Goal: Communication & Community: Answer question/provide support

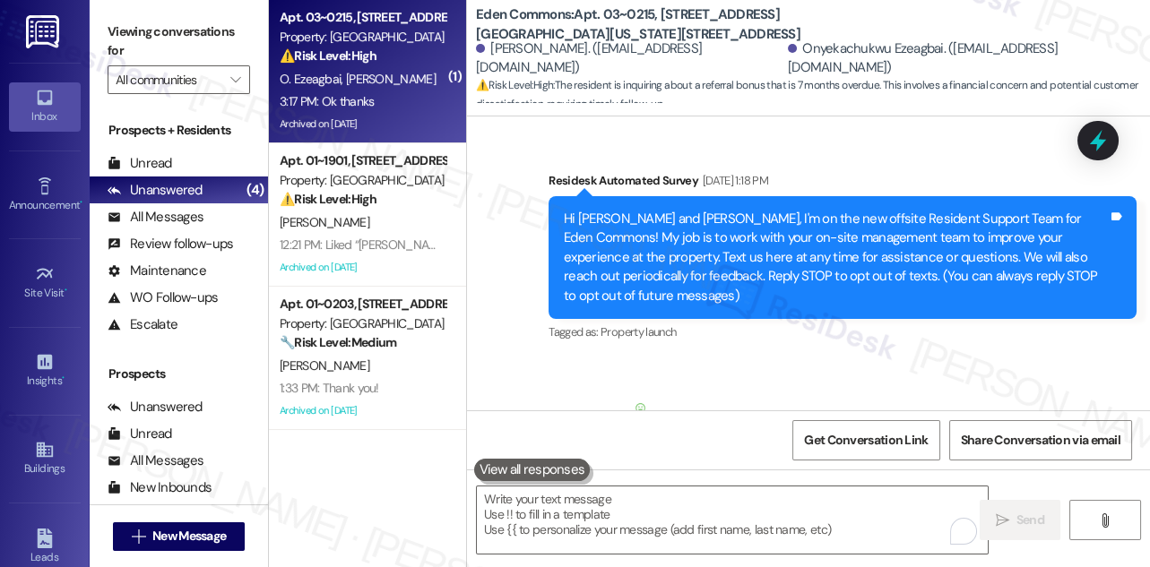
scroll to position [36642, 0]
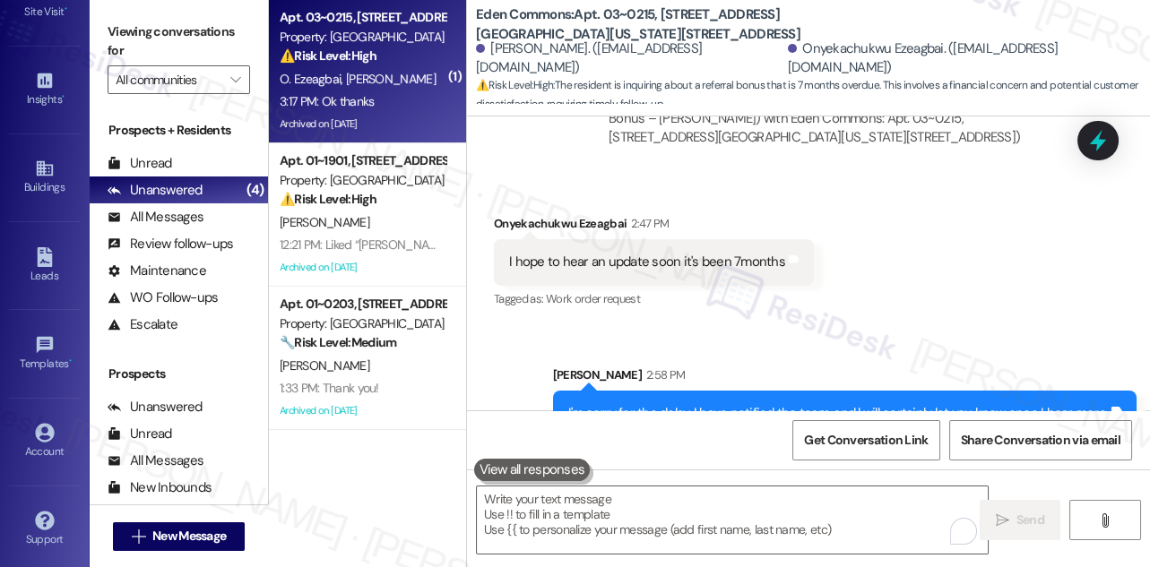
click at [664, 404] on div "I'm sorry for the delay. I have notified the team, and l will certainly let you…" at bounding box center [838, 413] width 540 height 19
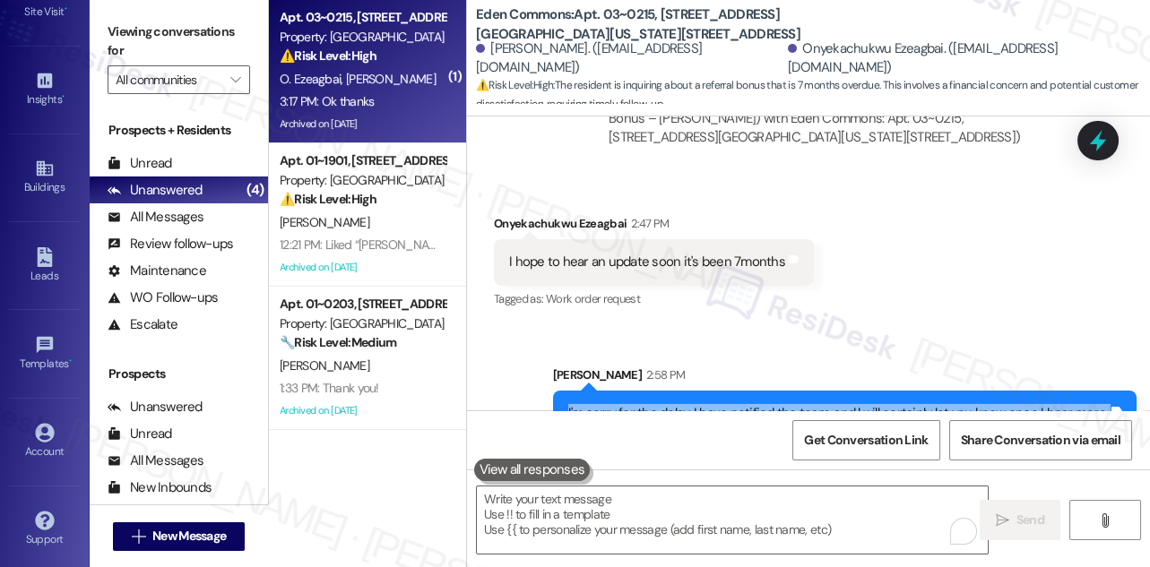
click at [664, 404] on div "I'm sorry for the delay. I have notified the team, and l will certainly let you…" at bounding box center [838, 413] width 540 height 19
click at [584, 511] on textarea "To enrich screen reader interactions, please activate Accessibility in Grammarl…" at bounding box center [732, 520] width 511 height 67
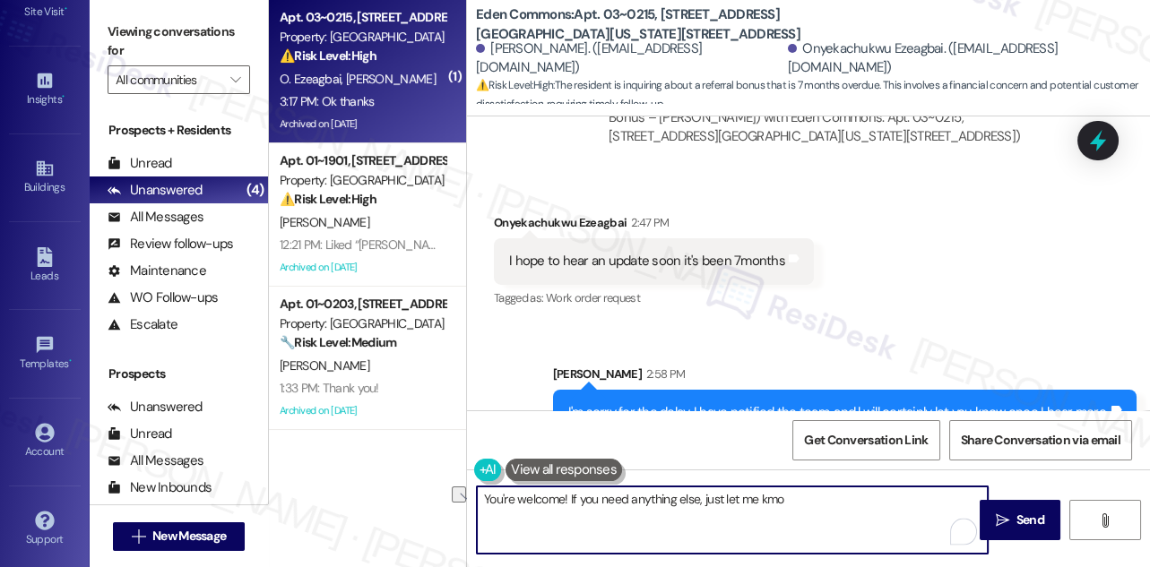
drag, startPoint x: 834, startPoint y: 498, endPoint x: 573, endPoint y: 509, distance: 261.9
click at [573, 509] on textarea "You're welcome! If you need anything else, just let me kmo" at bounding box center [732, 520] width 511 height 67
click at [690, 497] on textarea "You're welcome and have a lovely evening!" at bounding box center [732, 520] width 511 height 67
click at [713, 491] on textarea "You're welcome and have a lovely evening!" at bounding box center [732, 520] width 511 height 67
click at [829, 515] on textarea "You're welcome and have a lovely evening!" at bounding box center [732, 520] width 511 height 67
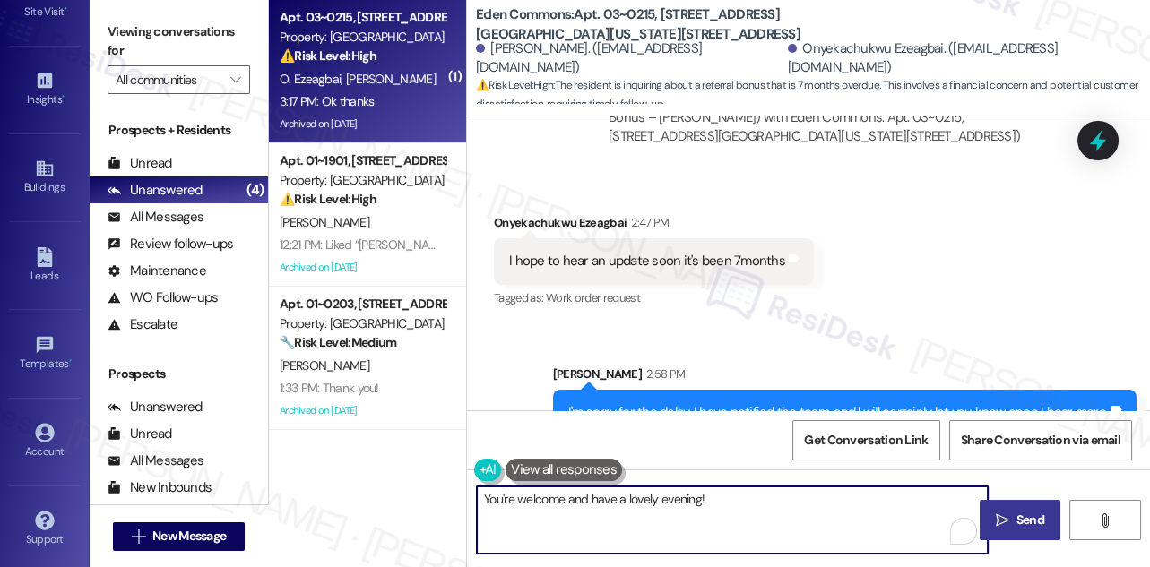
type textarea "You're welcome and have a lovely evening!"
click at [1016, 506] on button " Send" at bounding box center [1020, 520] width 82 height 40
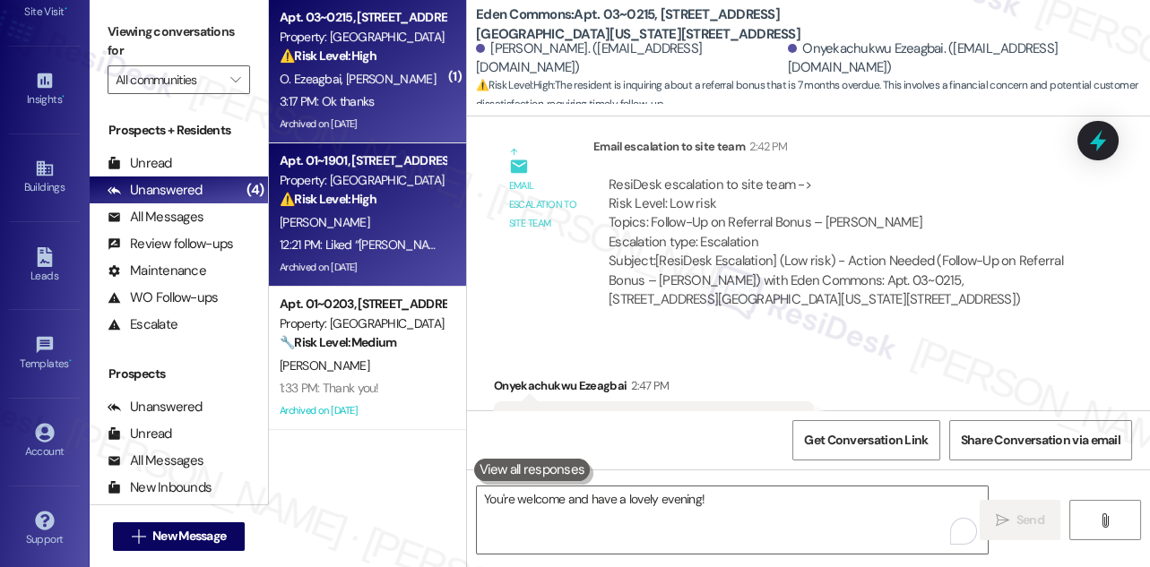
scroll to position [36642, 0]
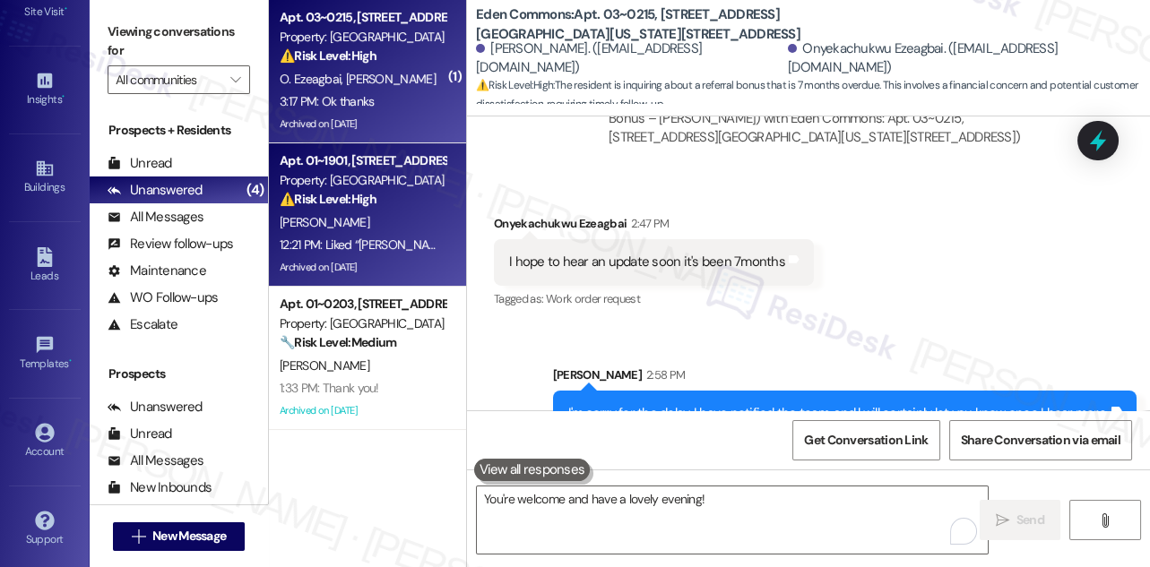
click at [367, 214] on div "[PERSON_NAME]" at bounding box center [362, 222] width 169 height 22
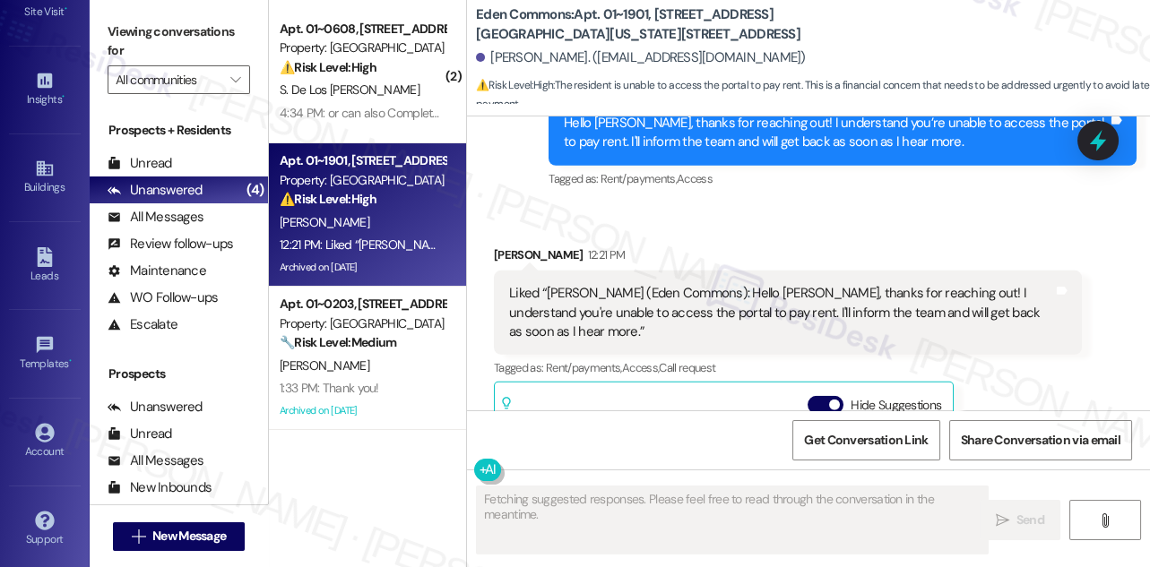
scroll to position [9856, 0]
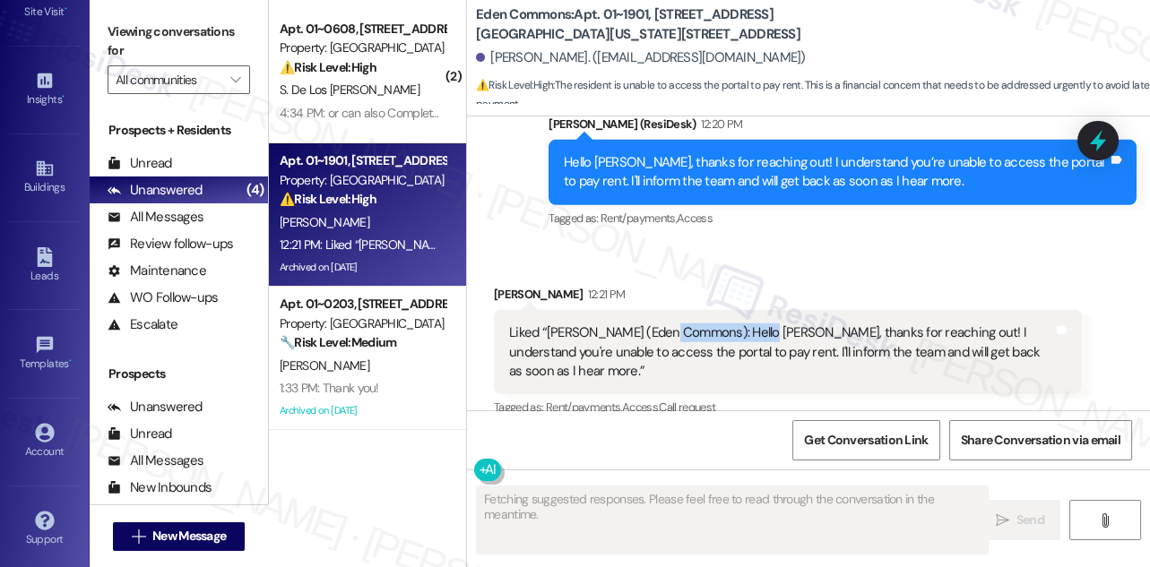
drag, startPoint x: 675, startPoint y: 286, endPoint x: 910, endPoint y: 300, distance: 236.1
click at [910, 323] on div "Liked “[PERSON_NAME] (Eden Commons): Hello [PERSON_NAME], thanks for reaching o…" at bounding box center [781, 351] width 544 height 57
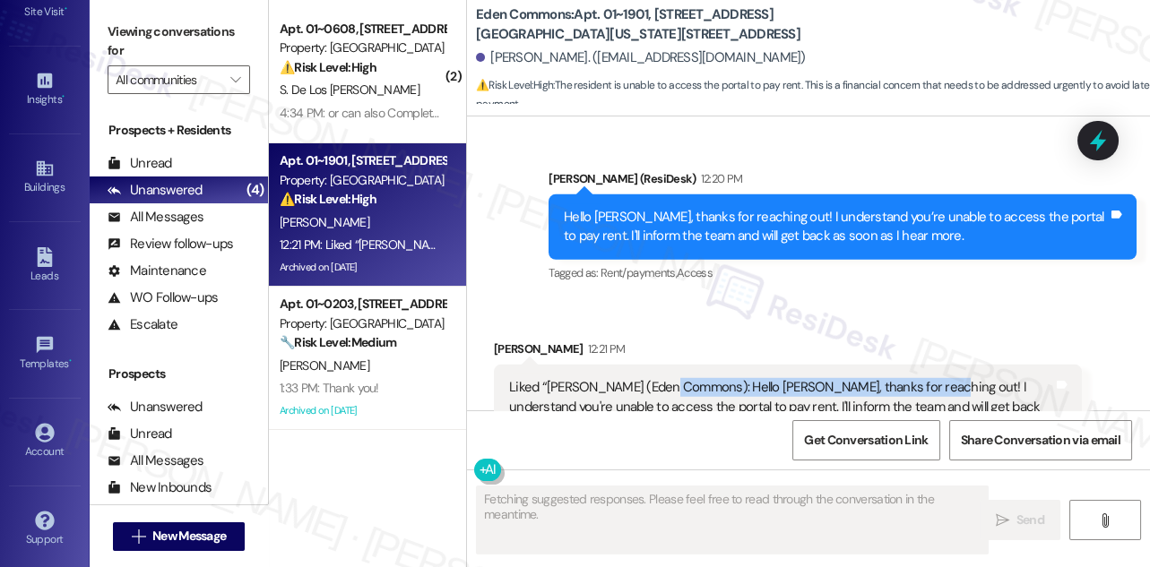
scroll to position [9776, 0]
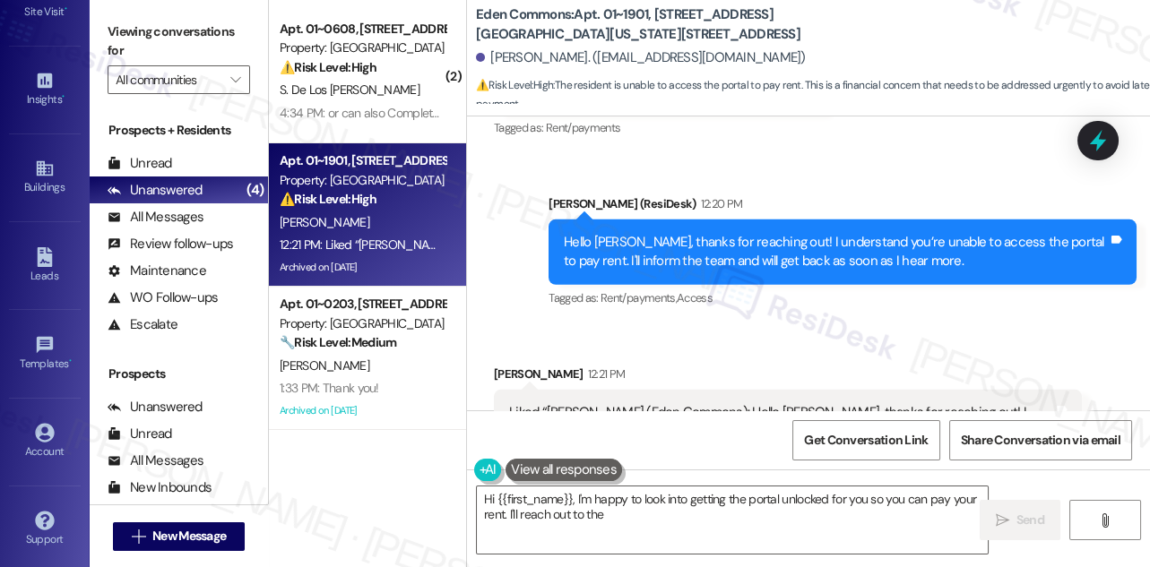
click at [806, 233] on div "Hello [PERSON_NAME], thanks for reaching out! I understand you’re unable to acc…" at bounding box center [836, 252] width 544 height 39
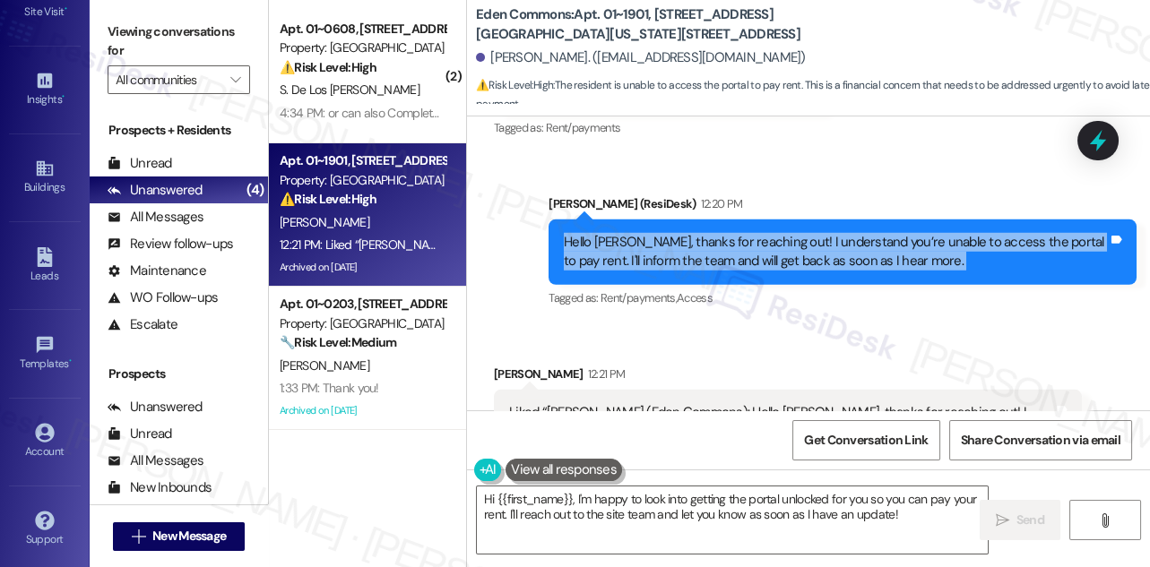
click at [806, 233] on div "Hello [PERSON_NAME], thanks for reaching out! I understand you’re unable to acc…" at bounding box center [836, 252] width 544 height 39
click at [781, 285] on div "Tagged as: Rent/payments , Click to highlight conversations about Rent/payments…" at bounding box center [842, 298] width 588 height 26
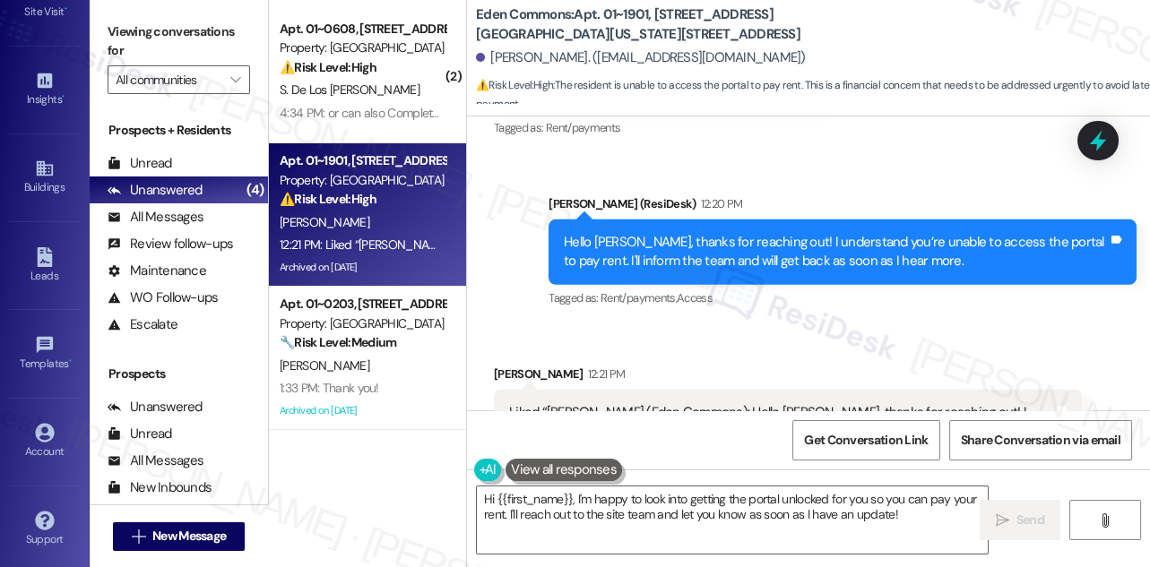
click at [776, 233] on div "Hello [PERSON_NAME], thanks for reaching out! I understand you’re unable to acc…" at bounding box center [836, 252] width 544 height 39
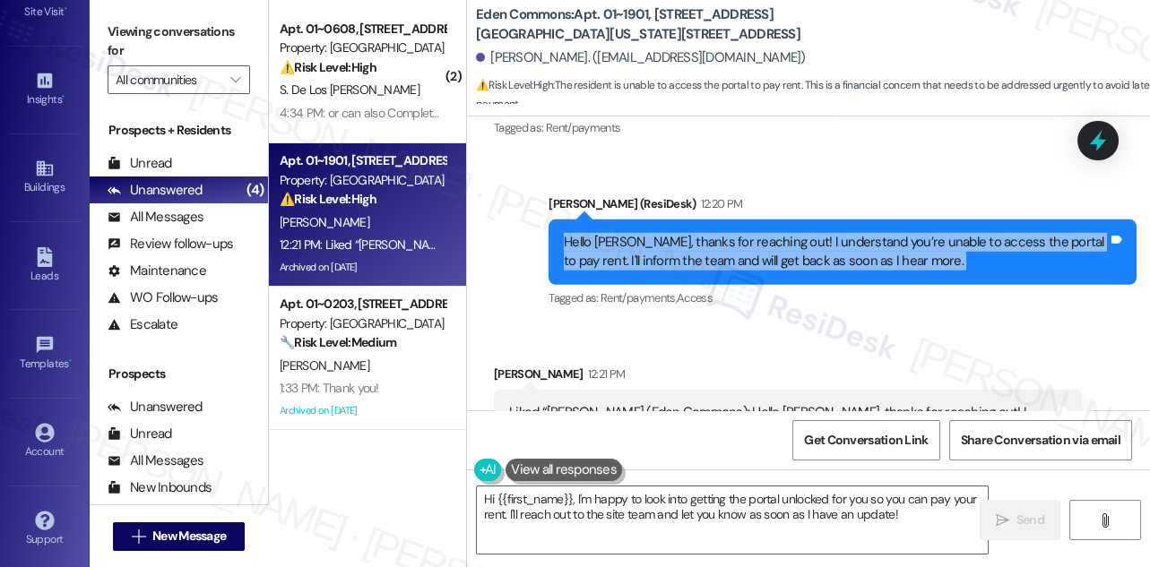
click at [776, 233] on div "Hello [PERSON_NAME], thanks for reaching out! I understand you’re unable to acc…" at bounding box center [836, 252] width 544 height 39
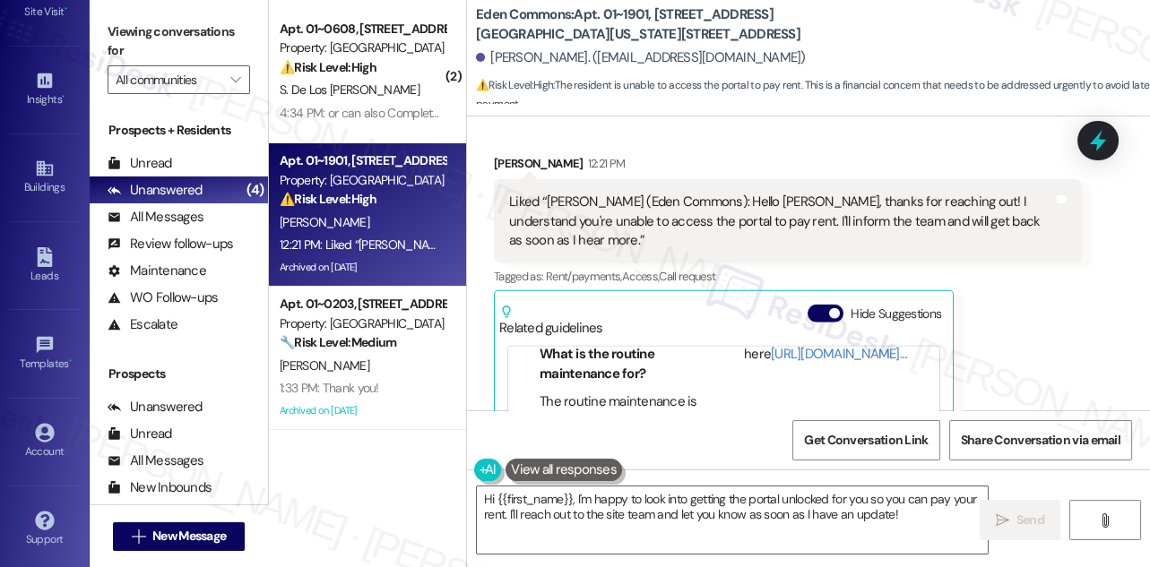
scroll to position [9856, 0]
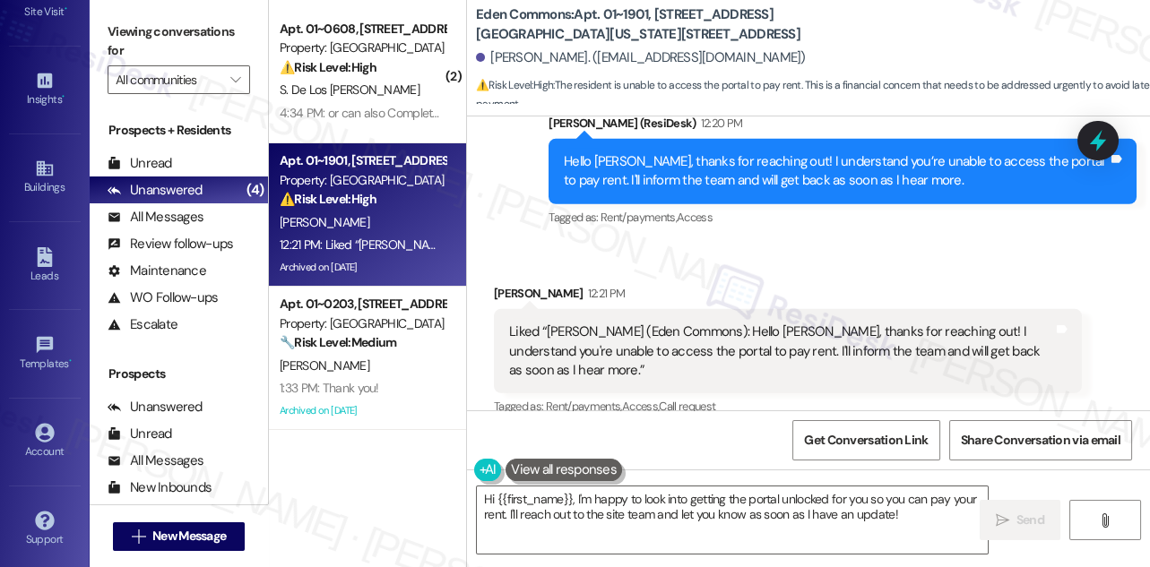
click at [624, 323] on div "Liked “[PERSON_NAME] (Eden Commons): Hello [PERSON_NAME], thanks for reaching o…" at bounding box center [781, 351] width 544 height 57
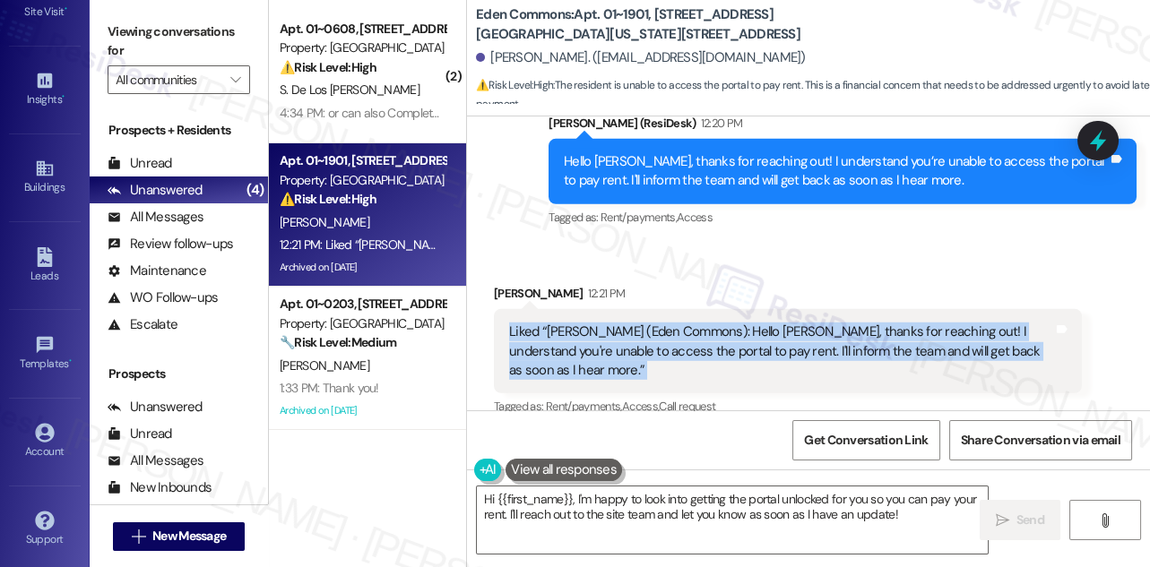
click at [624, 323] on div "Liked “[PERSON_NAME] (Eden Commons): Hello [PERSON_NAME], thanks for reaching o…" at bounding box center [781, 351] width 544 height 57
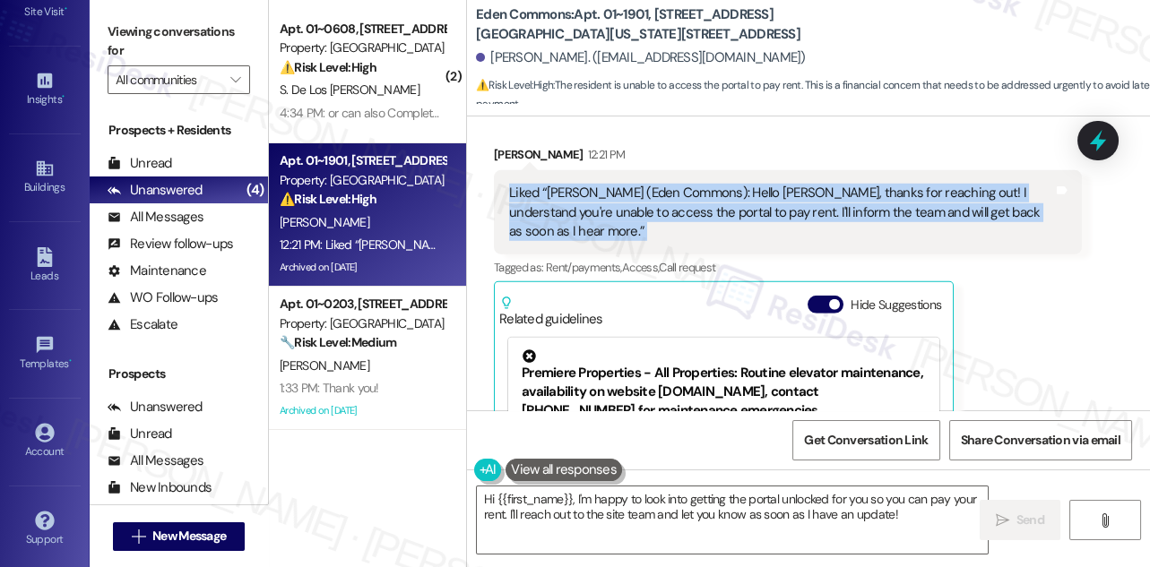
scroll to position [9775, 0]
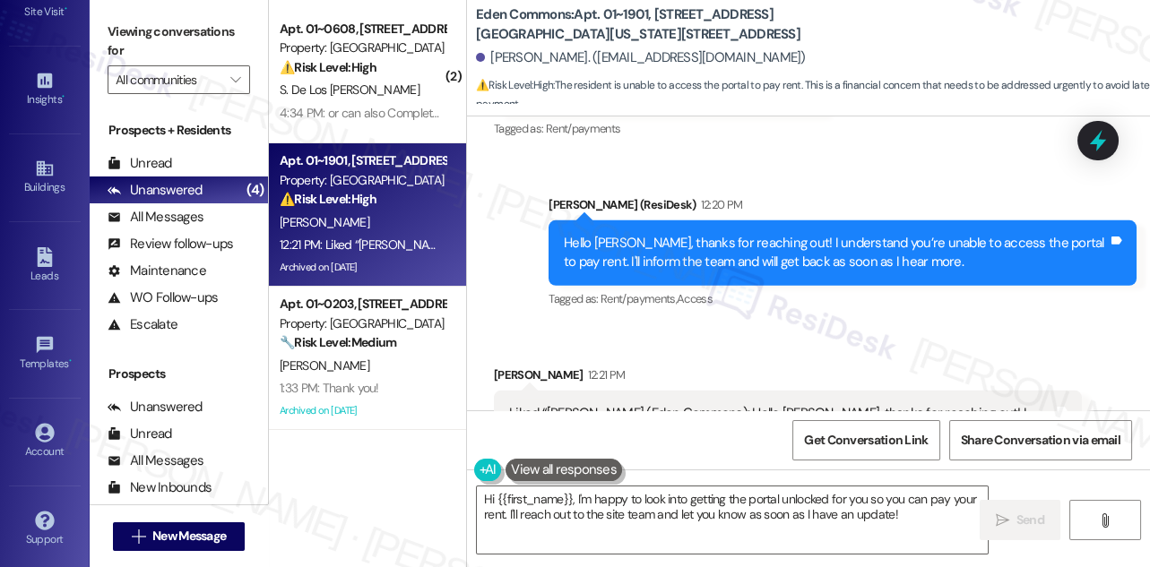
click at [652, 234] on div "Hello [PERSON_NAME], thanks for reaching out! I understand you’re unable to acc…" at bounding box center [836, 253] width 544 height 39
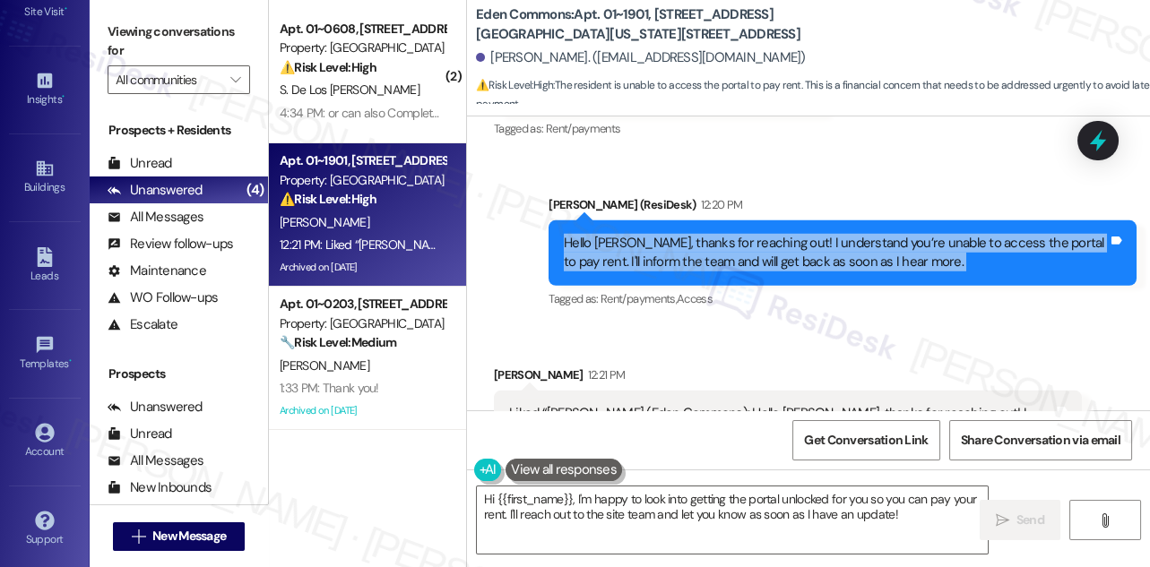
click at [652, 234] on div "Hello [PERSON_NAME], thanks for reaching out! I understand you’re unable to acc…" at bounding box center [836, 253] width 544 height 39
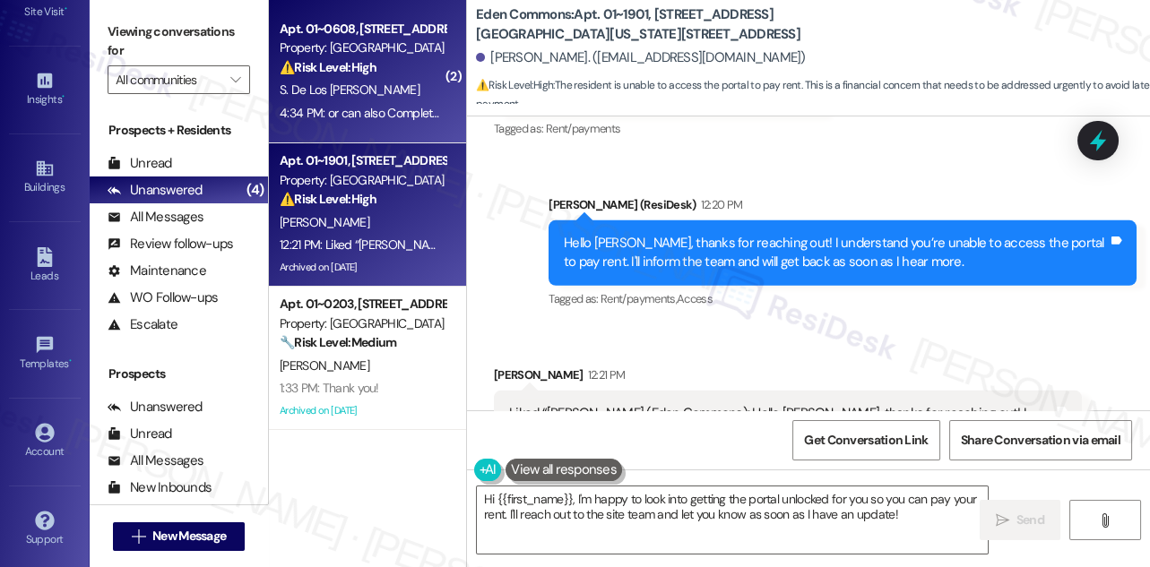
click at [332, 82] on span "S. De Los [PERSON_NAME]" at bounding box center [350, 90] width 140 height 16
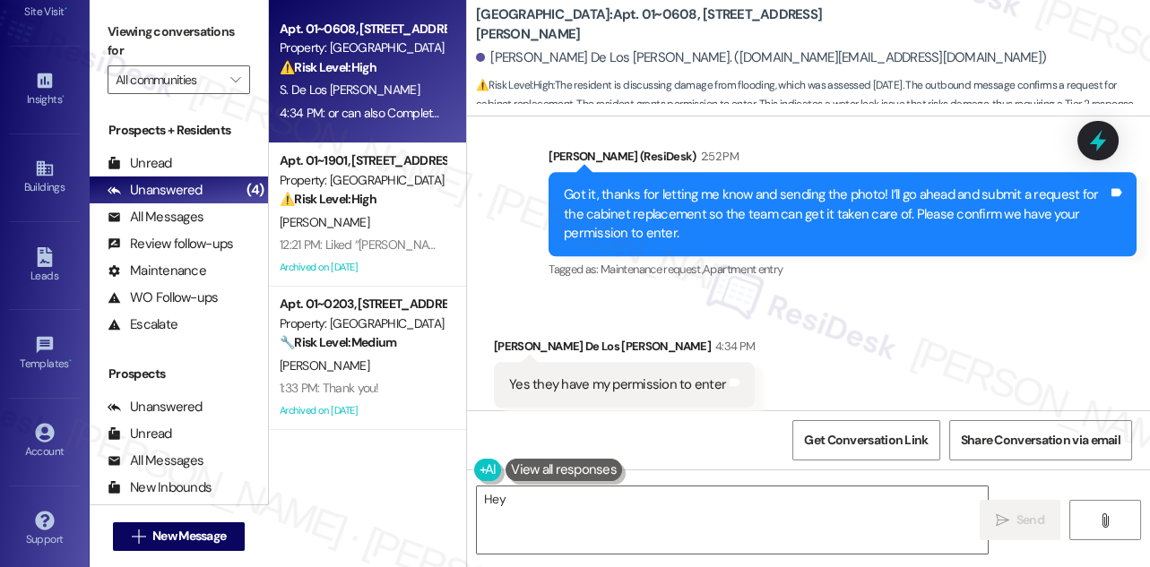
scroll to position [3743, 0]
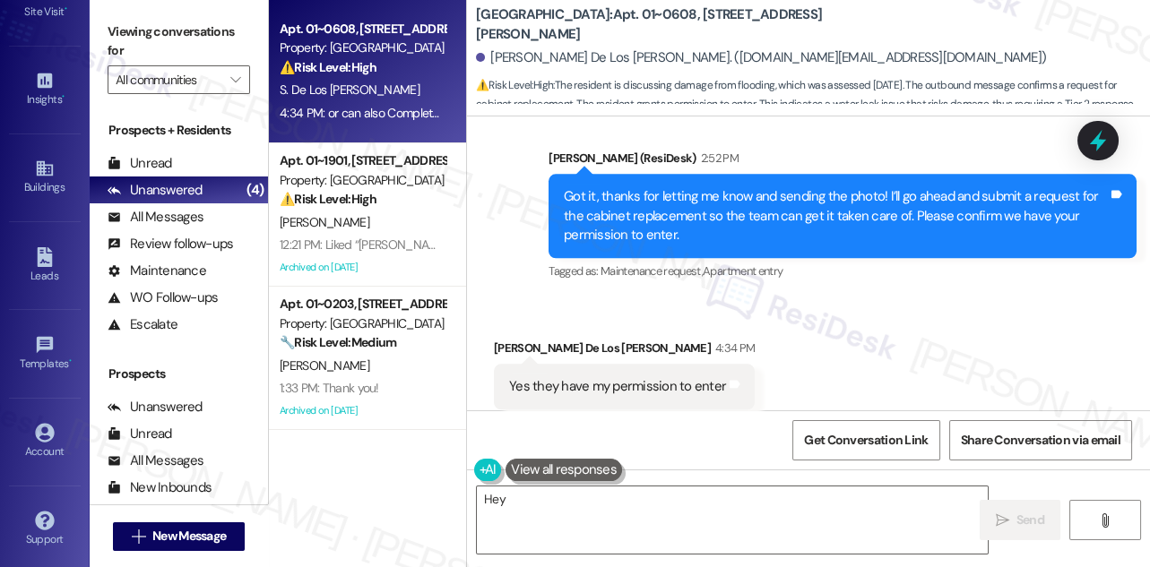
click at [602, 377] on div "Yes they have my permission to enter" at bounding box center [617, 386] width 217 height 19
click at [653, 187] on div "Got it, thanks for letting me know and sending the photo! I’ll go ahead and sub…" at bounding box center [836, 215] width 544 height 57
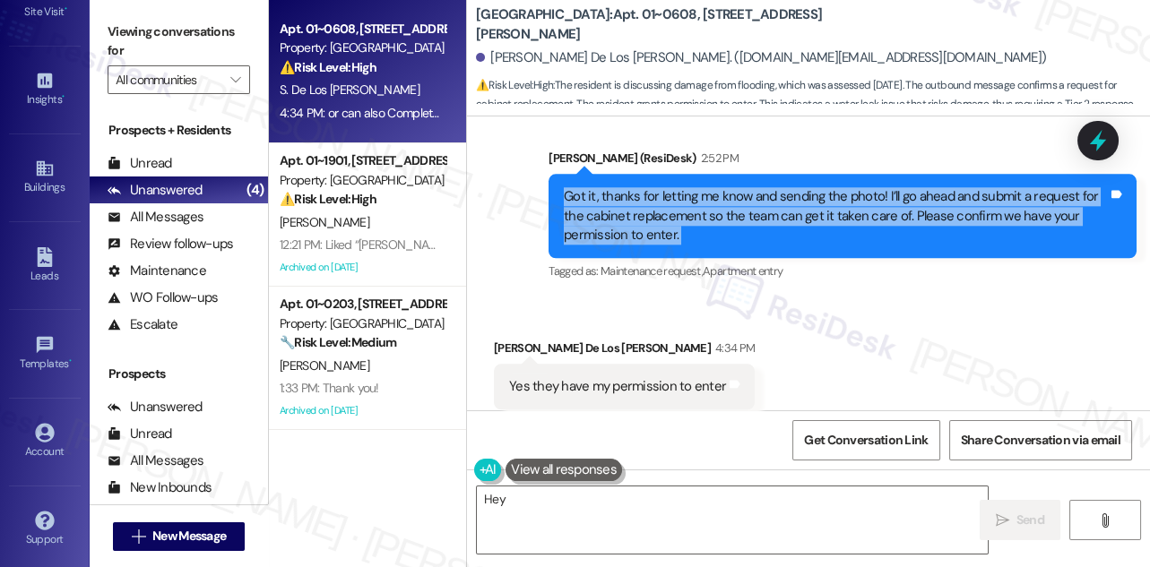
click at [653, 187] on div "Got it, thanks for letting me know and sending the photo! I’ll go ahead and sub…" at bounding box center [836, 215] width 544 height 57
click at [728, 187] on div "Got it, thanks for letting me know and sending the photo! I’ll go ahead and sub…" at bounding box center [836, 215] width 544 height 57
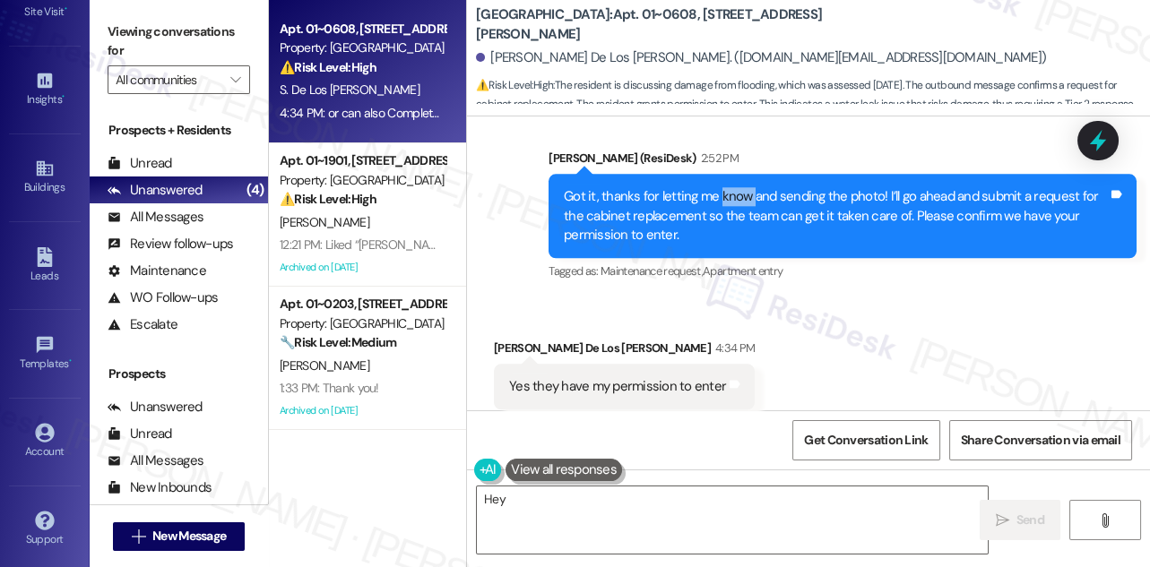
click at [728, 187] on div "Got it, thanks for letting me know and sending the photo! I’ll go ahead and sub…" at bounding box center [836, 215] width 544 height 57
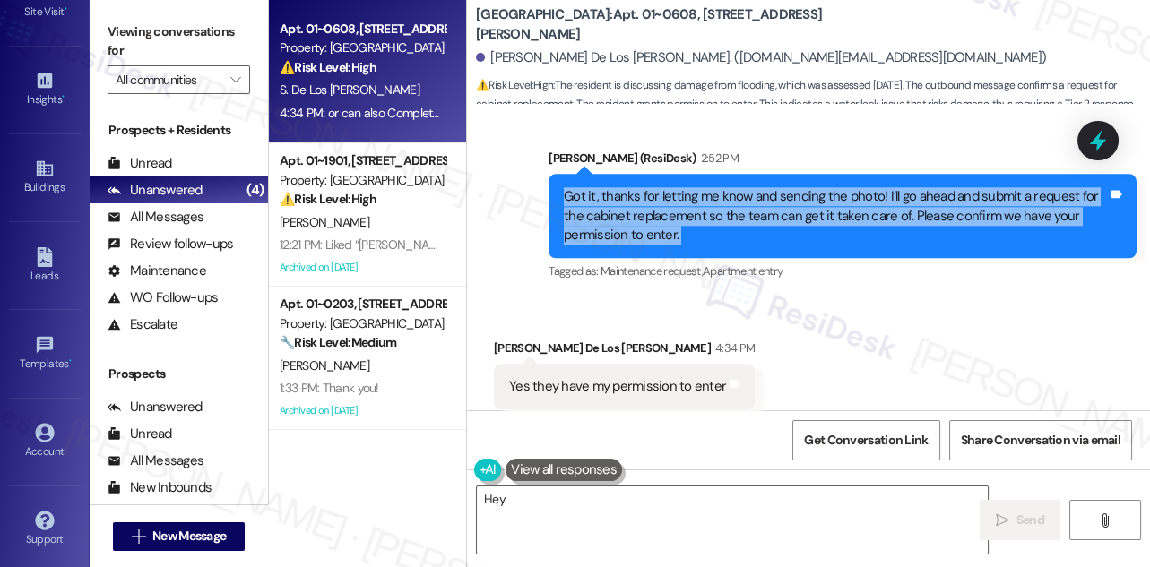
click at [728, 187] on div "Got it, thanks for letting me know and sending the photo! I’ll go ahead and sub…" at bounding box center [836, 215] width 544 height 57
click at [757, 191] on div "Got it, thanks for letting me know and sending the photo! I’ll go ahead and sub…" at bounding box center [836, 215] width 544 height 57
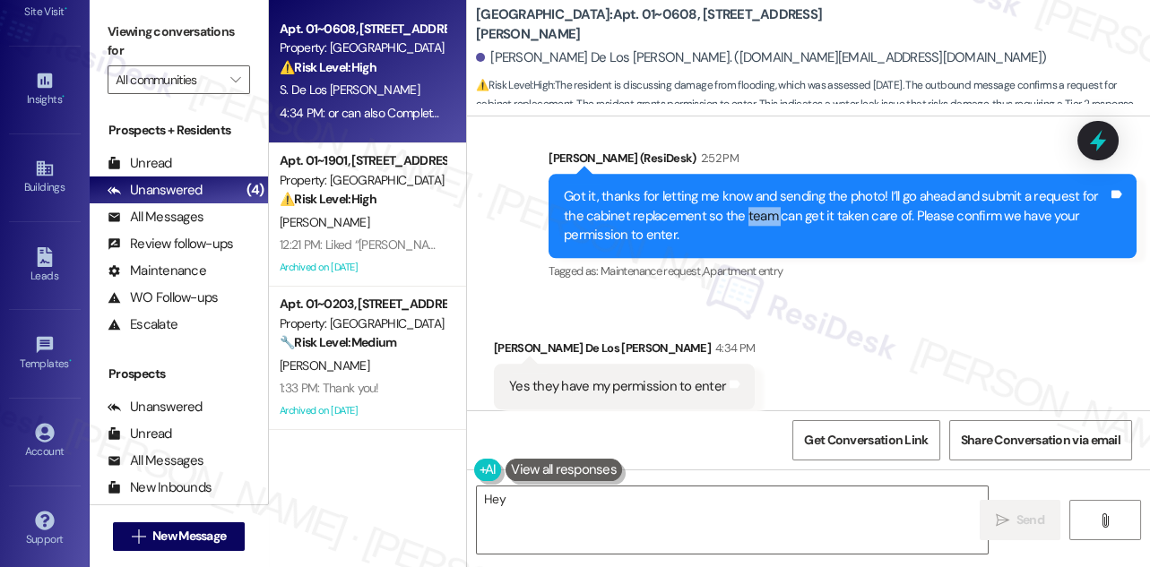
click at [757, 191] on div "Got it, thanks for letting me know and sending the photo! I’ll go ahead and sub…" at bounding box center [836, 215] width 544 height 57
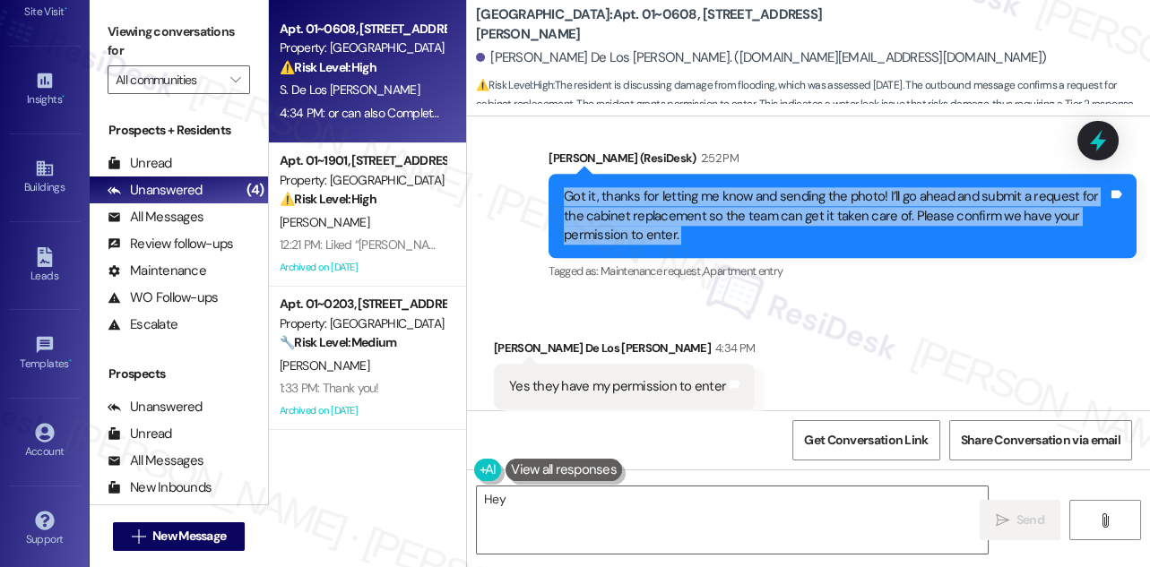
click at [757, 191] on div "Got it, thanks for letting me know and sending the photo! I’ll go ahead and sub…" at bounding box center [836, 215] width 544 height 57
click at [130, 30] on label "Viewing conversations for" at bounding box center [179, 41] width 142 height 47
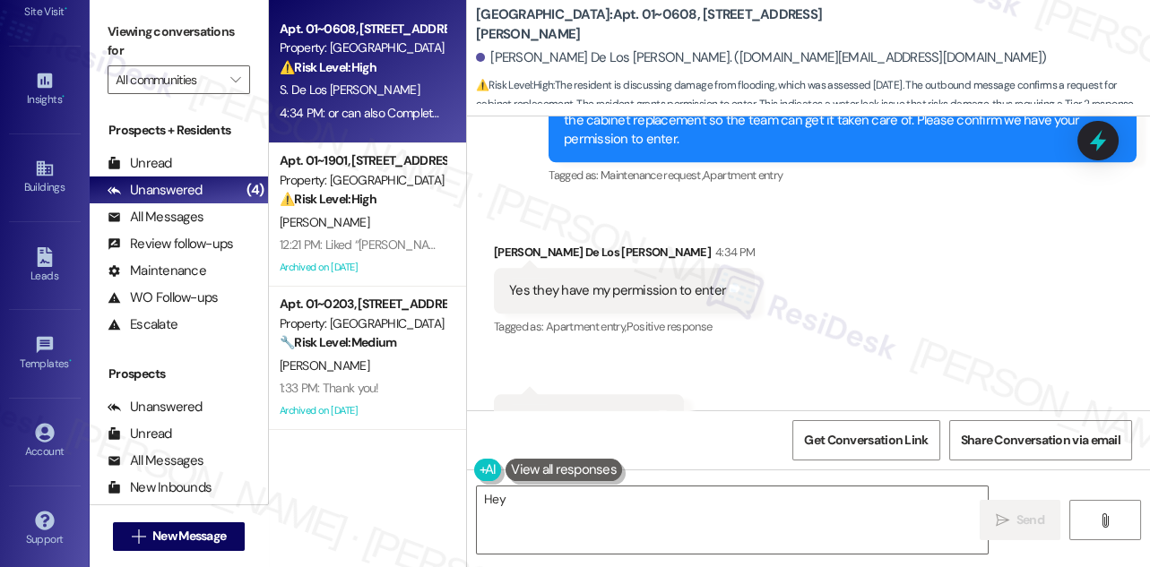
scroll to position [3906, 0]
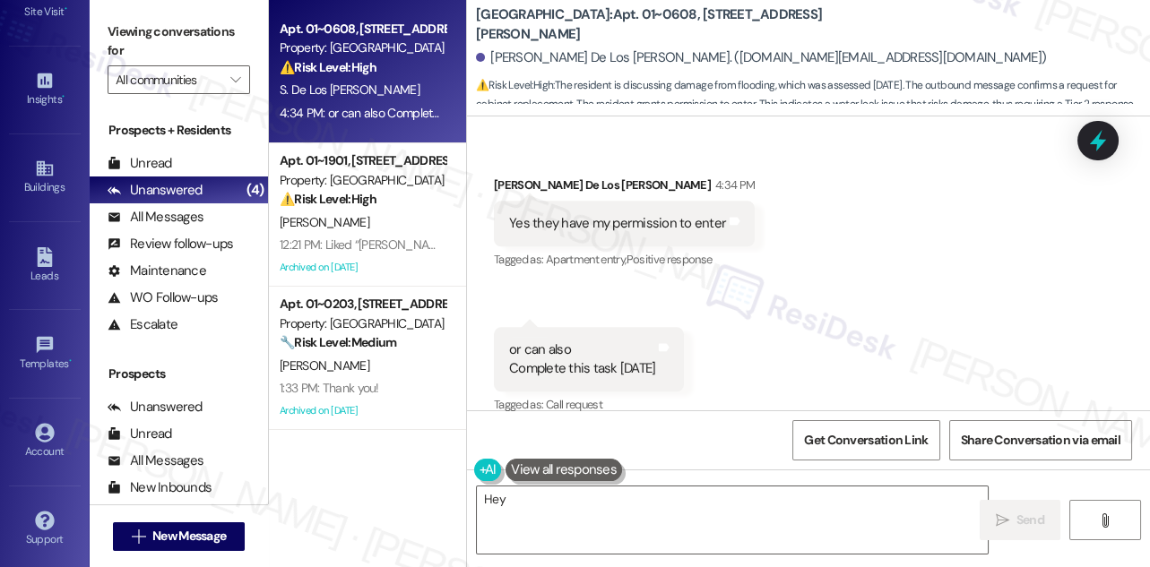
click at [588, 214] on div "Yes they have my permission to enter" at bounding box center [617, 223] width 217 height 19
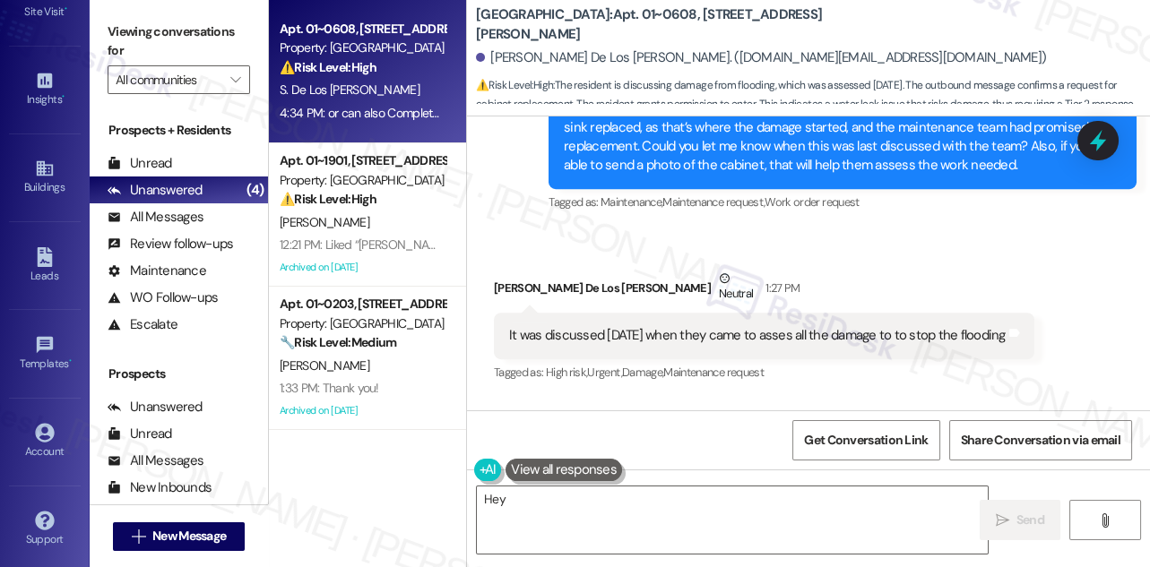
scroll to position [2439, 0]
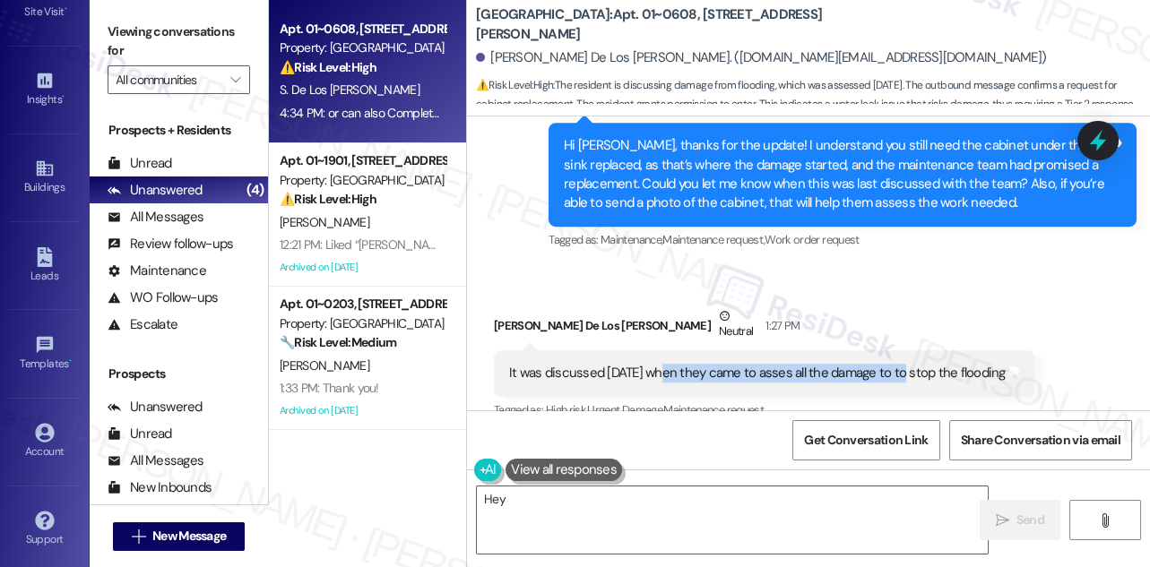
drag, startPoint x: 657, startPoint y: 353, endPoint x: 903, endPoint y: 353, distance: 246.4
click at [903, 364] on div "It was discussed [DATE] when they came to asses all the damage to to stop the f…" at bounding box center [757, 373] width 496 height 19
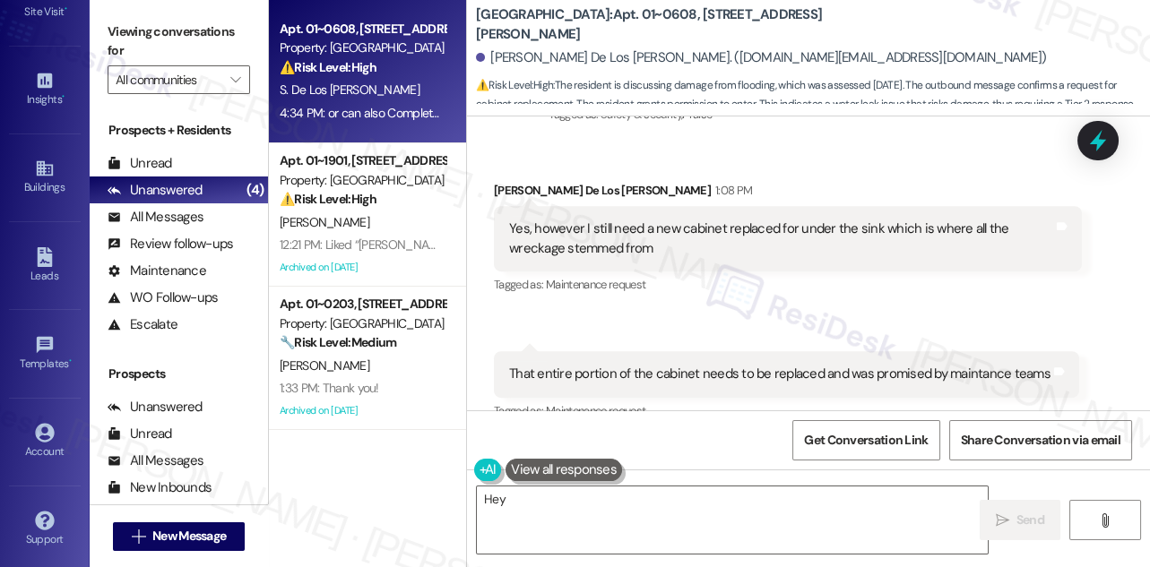
scroll to position [2032, 0]
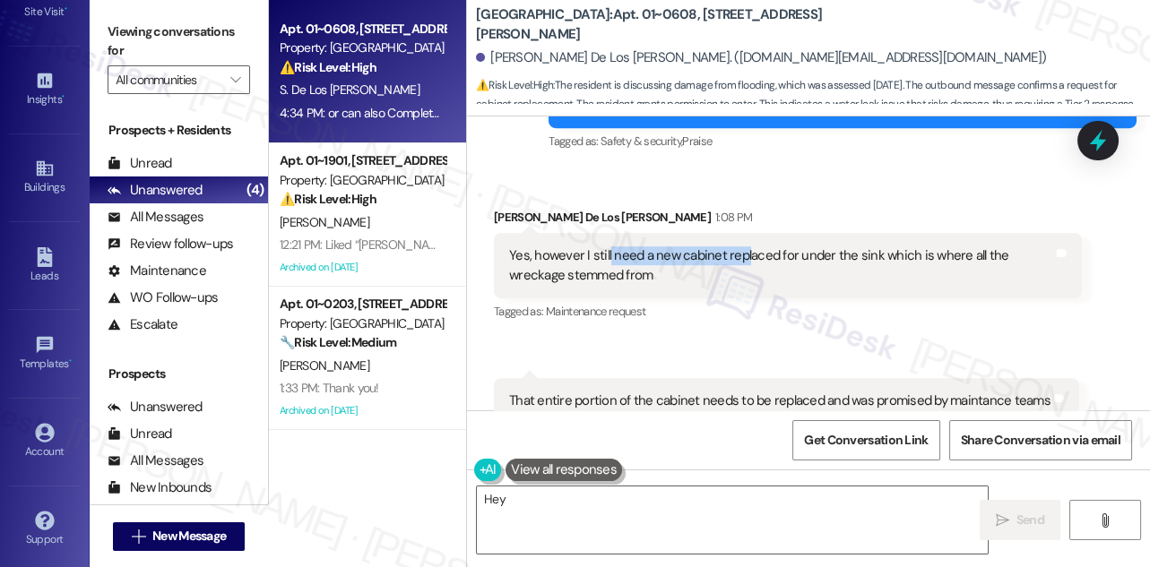
drag, startPoint x: 604, startPoint y: 234, endPoint x: 751, endPoint y: 234, distance: 147.0
click at [749, 246] on div "Yes, however I still need a new cabinet replaced for under the sink which is wh…" at bounding box center [781, 265] width 544 height 39
click at [755, 246] on div "Yes, however I still need a new cabinet replaced for under the sink which is wh…" at bounding box center [781, 265] width 544 height 39
drag, startPoint x: 611, startPoint y: 235, endPoint x: 875, endPoint y: 232, distance: 263.5
click at [875, 246] on div "Yes, however I still need a new cabinet replaced for under the sink which is wh…" at bounding box center [781, 265] width 544 height 39
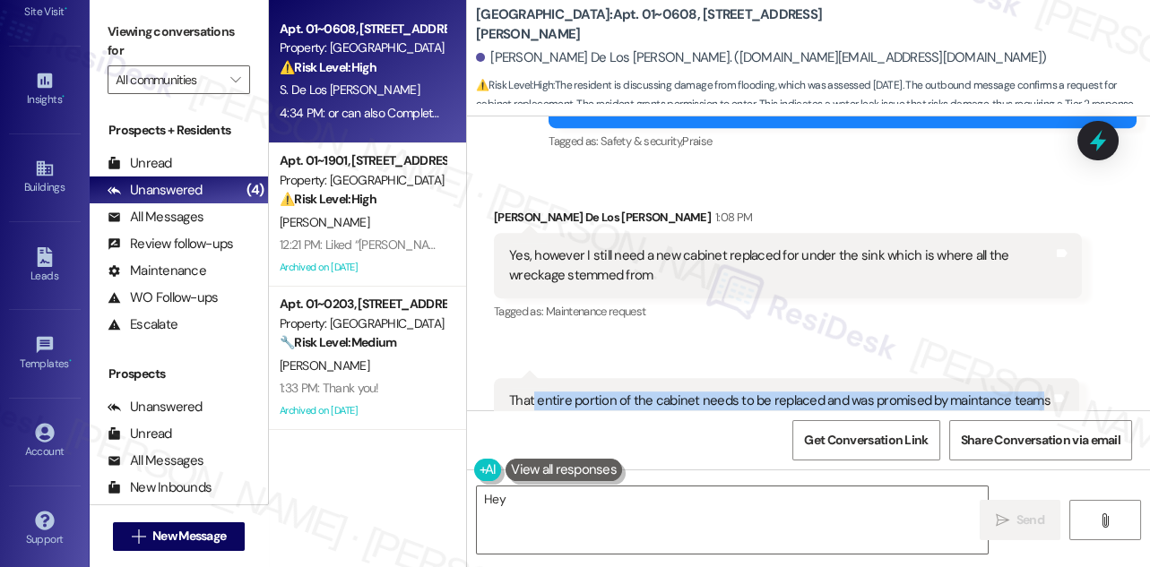
drag, startPoint x: 533, startPoint y: 380, endPoint x: 1034, endPoint y: 384, distance: 500.9
click at [1034, 392] on div "That entire portion of the cabinet needs to be replaced and was promised by mai…" at bounding box center [779, 401] width 541 height 19
copy div "entire portion of the cabinet needs to be replaced and was promised by maintanc…"
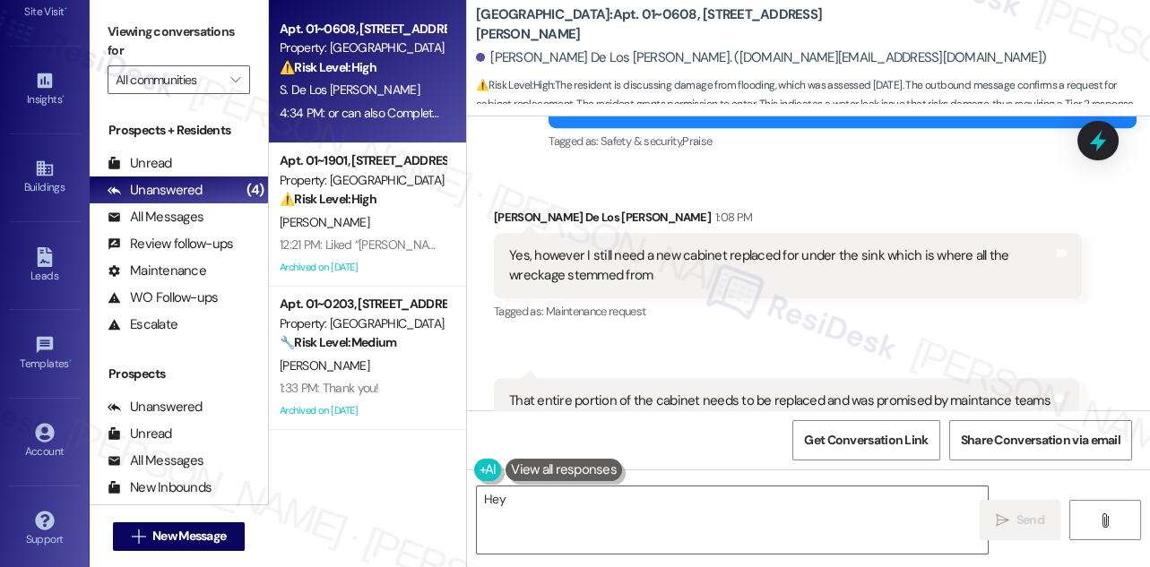
click at [138, 13] on div "Viewing conversations for All communities " at bounding box center [179, 56] width 178 height 112
click at [142, 30] on label "Viewing conversations for" at bounding box center [179, 41] width 142 height 47
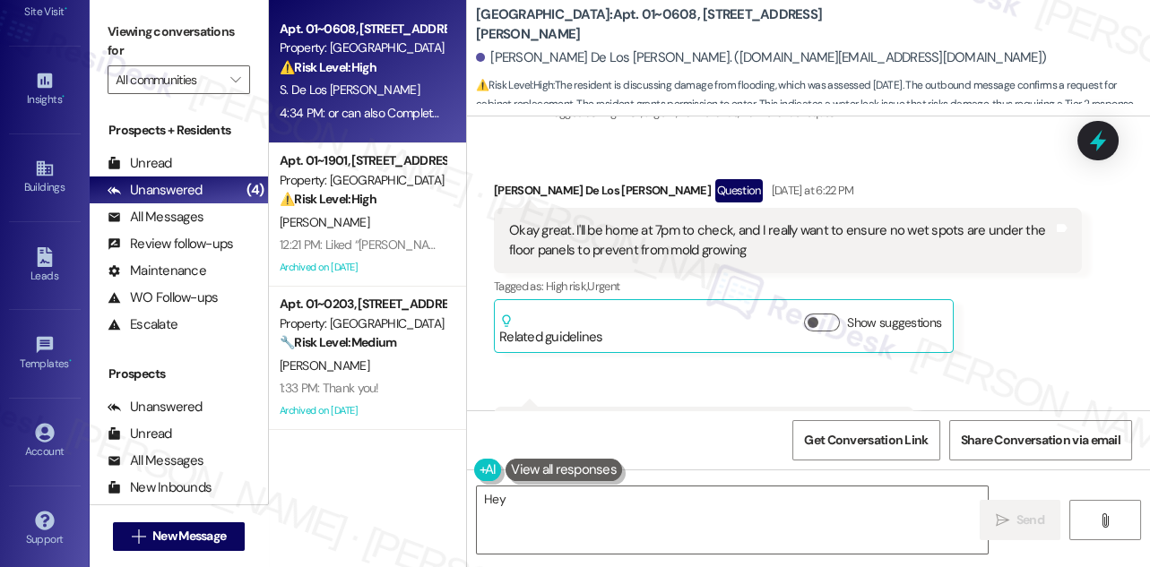
scroll to position [973, 0]
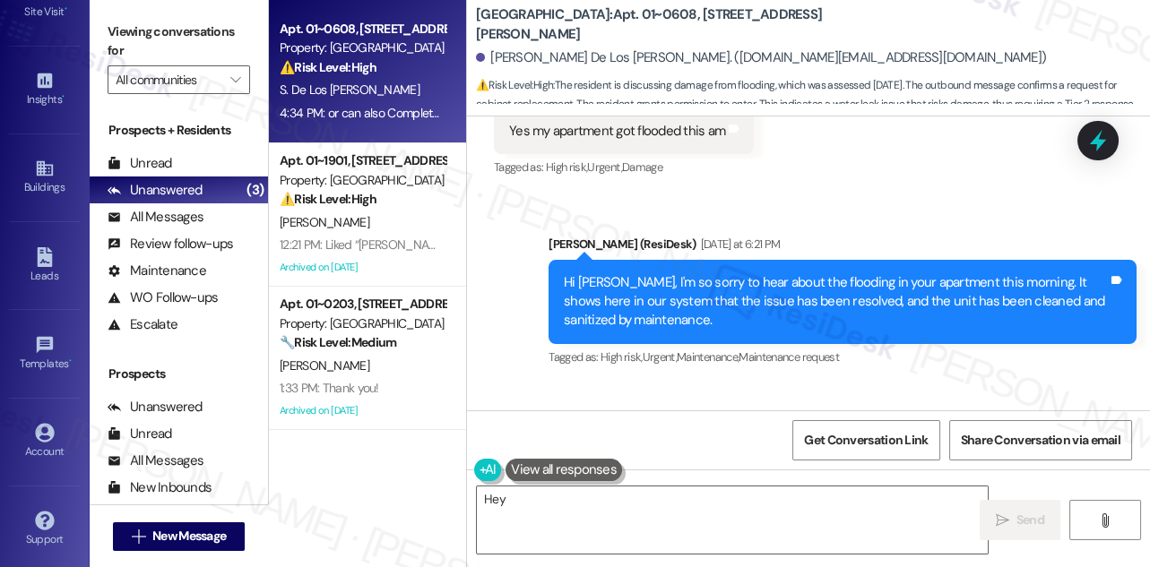
drag, startPoint x: 140, startPoint y: 29, endPoint x: 149, endPoint y: 30, distance: 9.1
click at [140, 29] on label "Viewing conversations for" at bounding box center [179, 41] width 142 height 47
click at [112, 11] on div "Viewing conversations for All communities " at bounding box center [179, 56] width 178 height 112
click at [726, 260] on div "Hi [PERSON_NAME], I'm so sorry to hear about the flooding in your apartment thi…" at bounding box center [842, 302] width 588 height 84
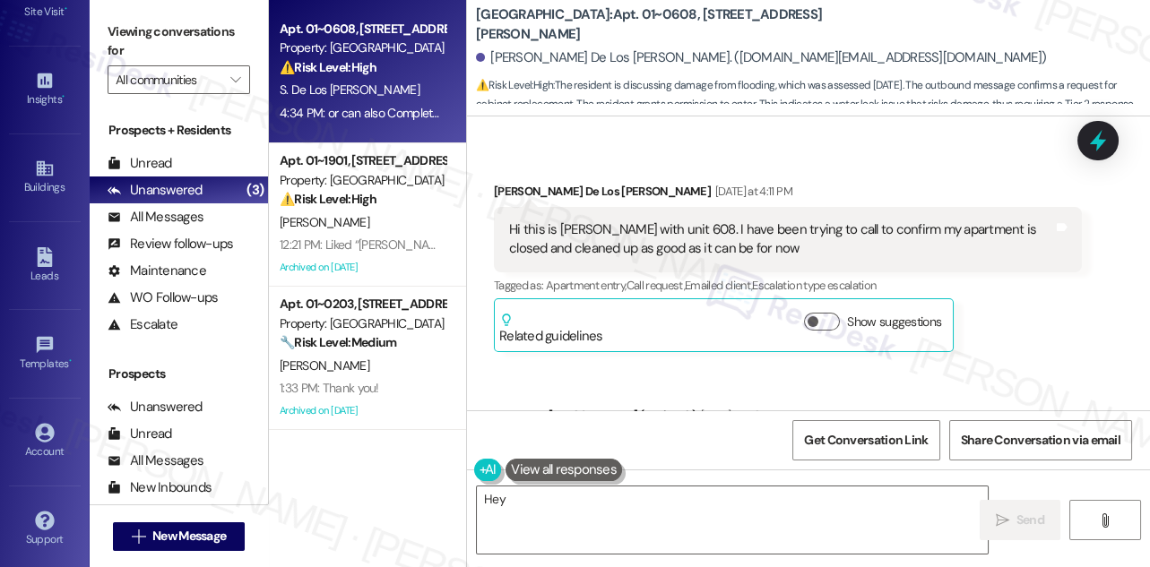
scroll to position [81, 0]
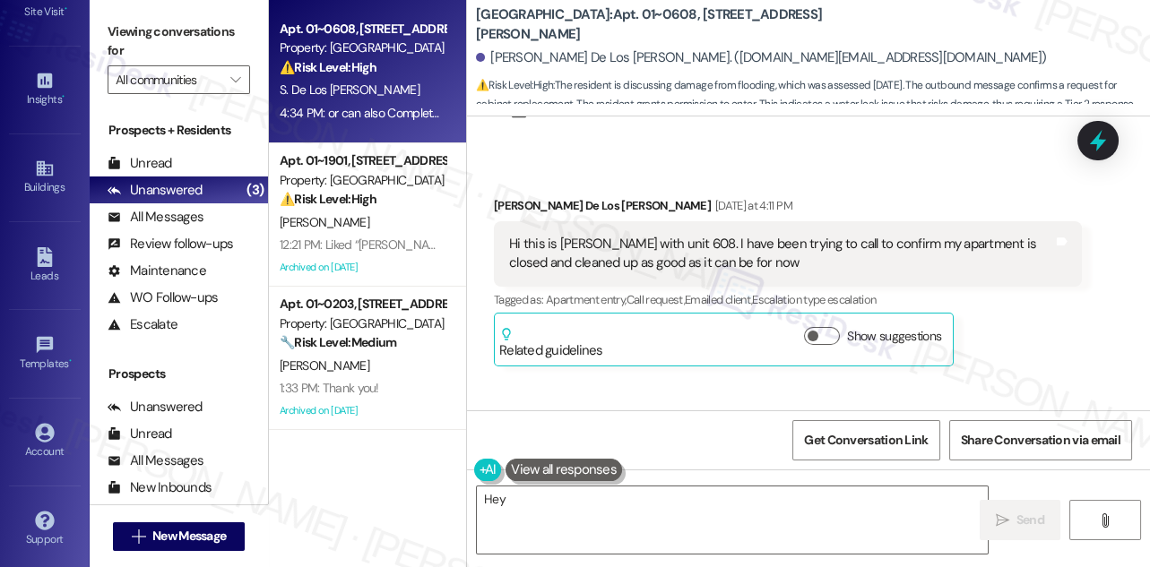
click at [703, 240] on div "Hi this is [PERSON_NAME] with unit 608. I have been trying to call to confirm m…" at bounding box center [781, 254] width 544 height 39
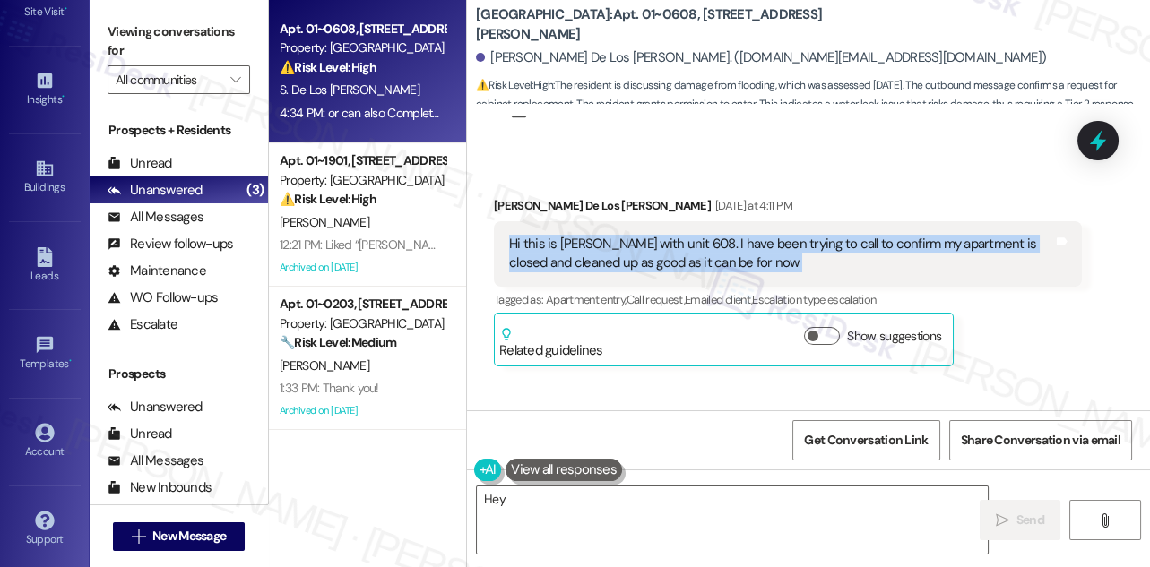
click at [703, 240] on div "Hi this is [PERSON_NAME] with unit 608. I have been trying to call to confirm m…" at bounding box center [781, 254] width 544 height 39
click at [701, 240] on div "Hi this is [PERSON_NAME] with unit 608. I have been trying to call to confirm m…" at bounding box center [781, 254] width 544 height 39
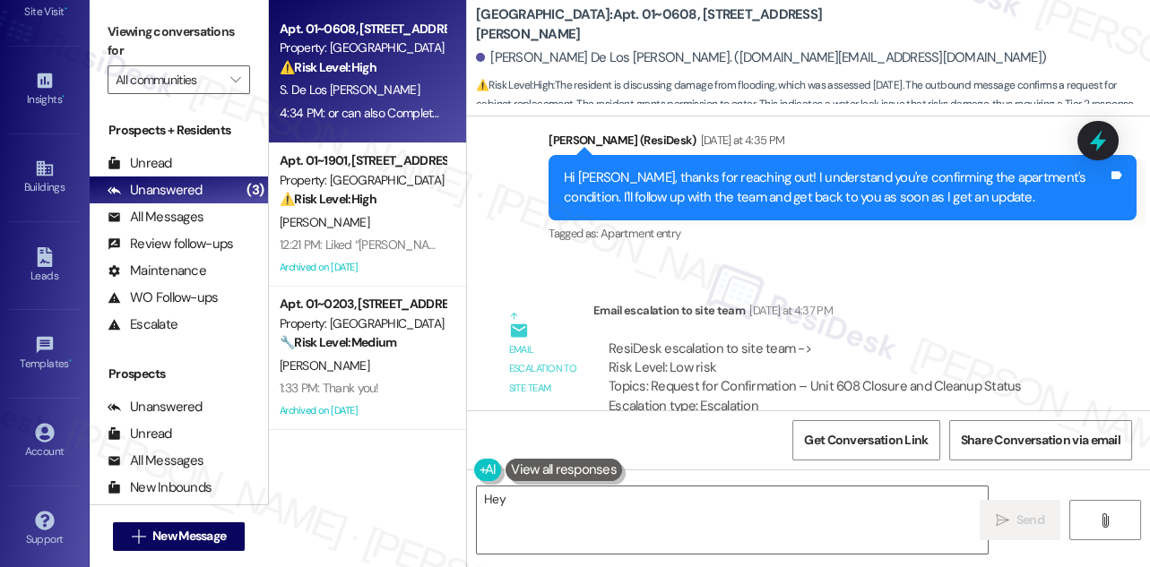
scroll to position [407, 0]
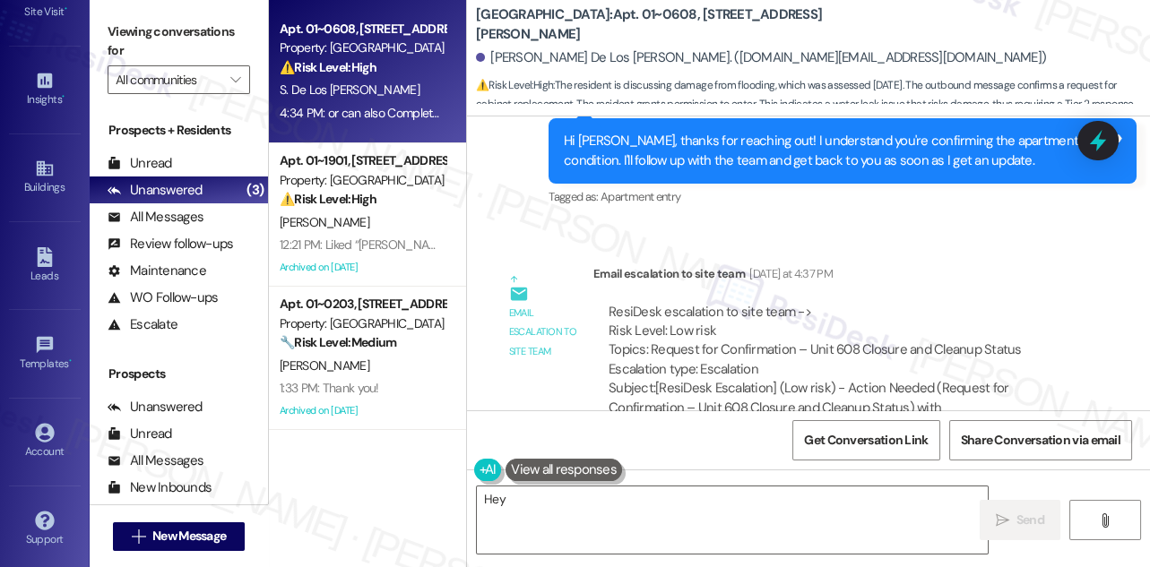
click at [733, 165] on div "Hi [PERSON_NAME], thanks for reaching out! I understand you're confirming the a…" at bounding box center [836, 151] width 544 height 39
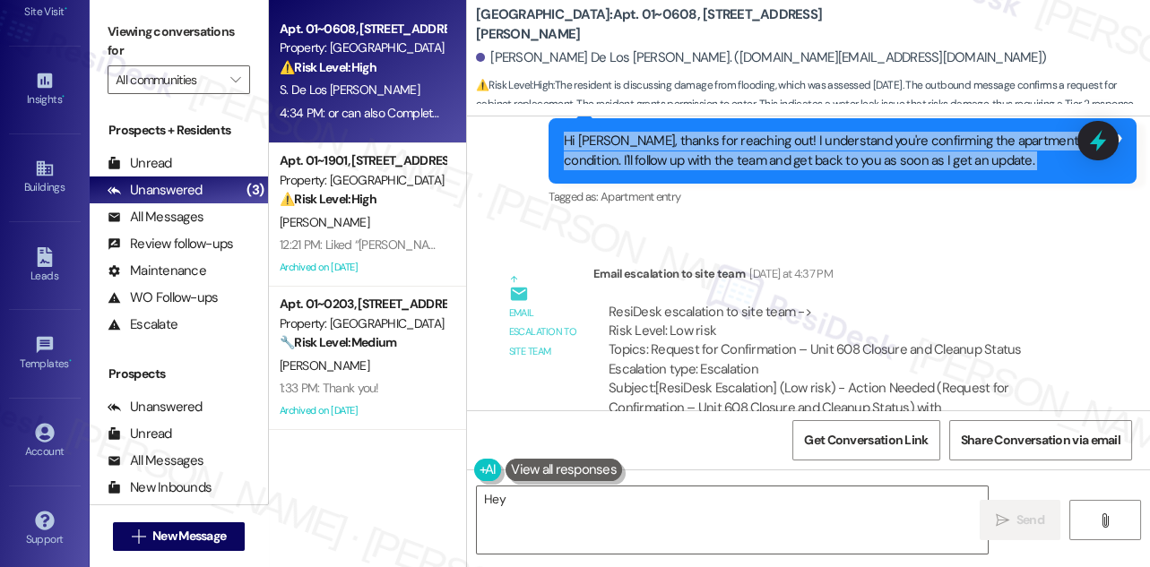
click at [733, 165] on div "Hi [PERSON_NAME], thanks for reaching out! I understand you're confirming the a…" at bounding box center [836, 151] width 544 height 39
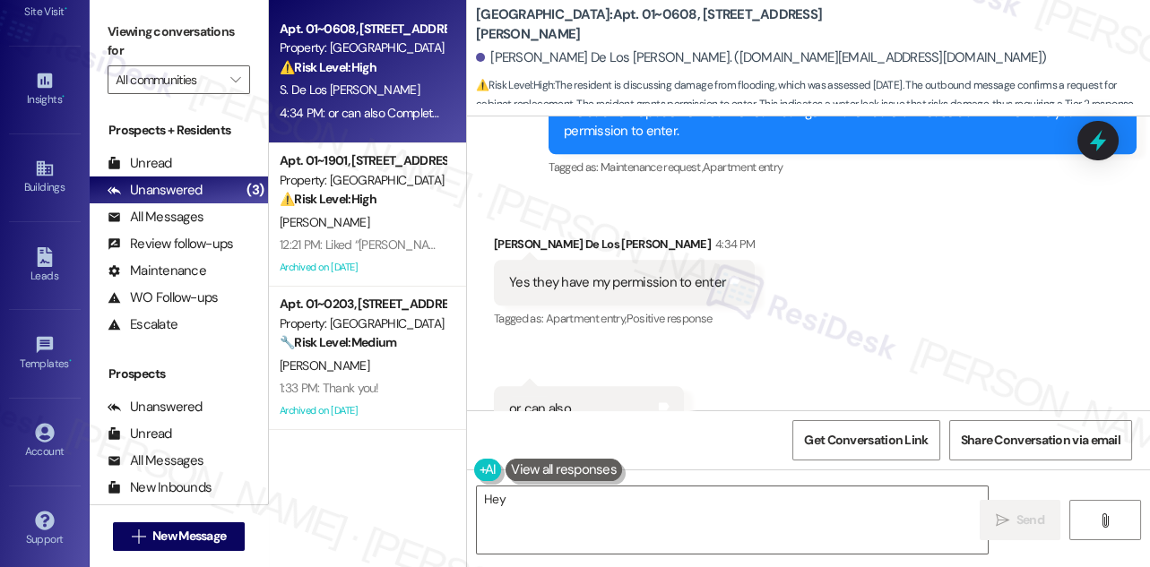
scroll to position [3907, 0]
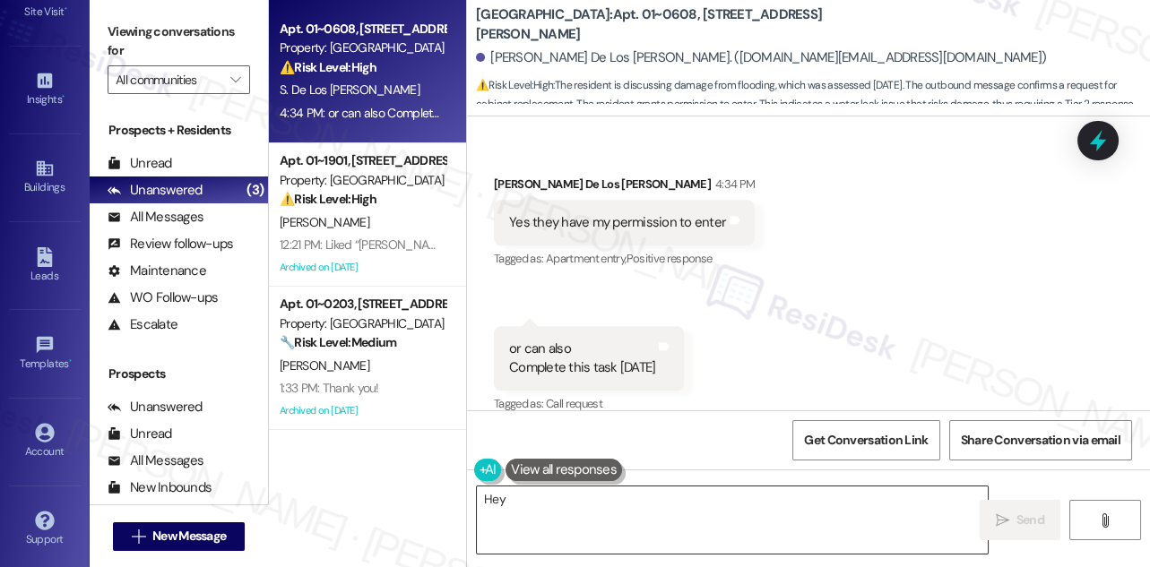
click at [658, 511] on textarea "Hey {{first_name}}! Thanks for confirming permission to enter! I've already sub…" at bounding box center [732, 520] width 511 height 67
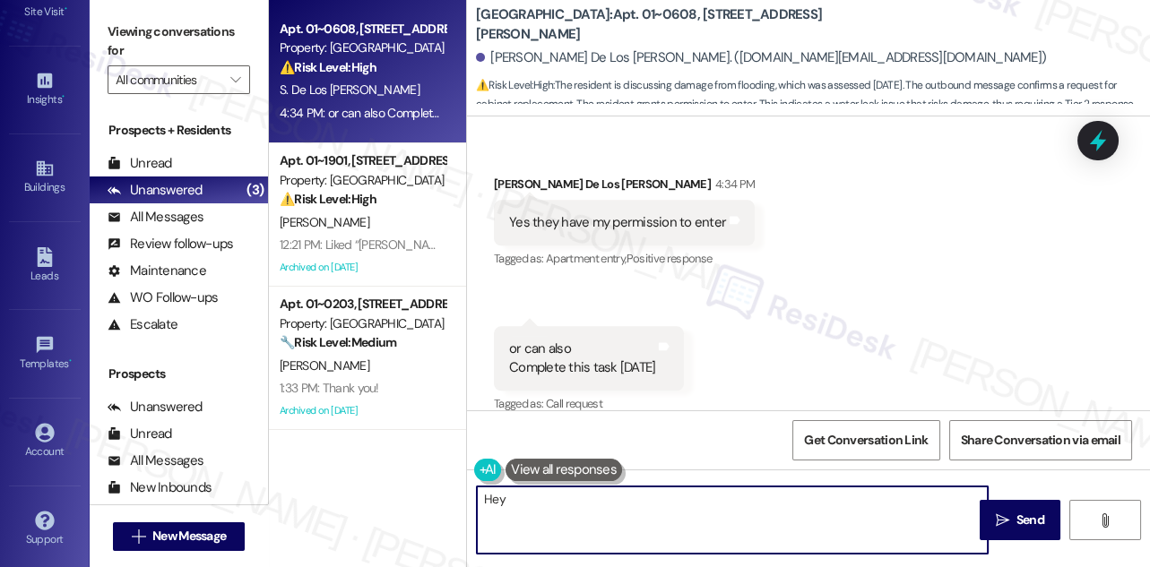
click at [658, 509] on textarea "Hey {{first_name}}! Thanks for confirming permission to enter! I've already sub…" at bounding box center [732, 520] width 511 height 67
click at [791, 515] on textarea "Hey {{first_name}}! Thanks for confirming permission to enter! I've already sub…" at bounding box center [732, 520] width 511 height 67
type textarea "H"
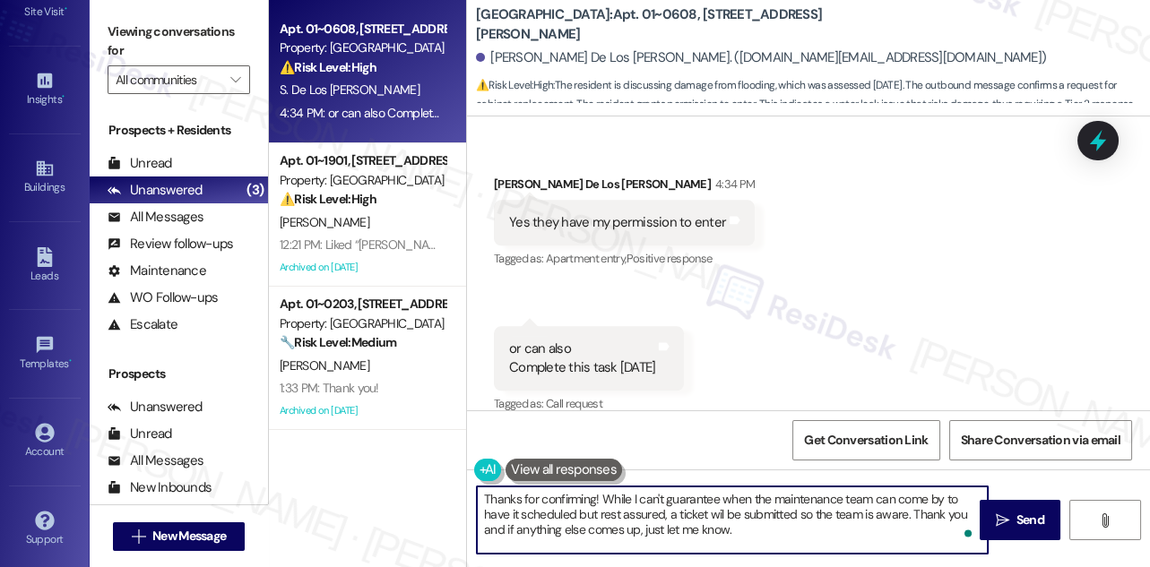
type textarea "Thanks for confirming! While I can't guarantee when the maintenance team can co…"
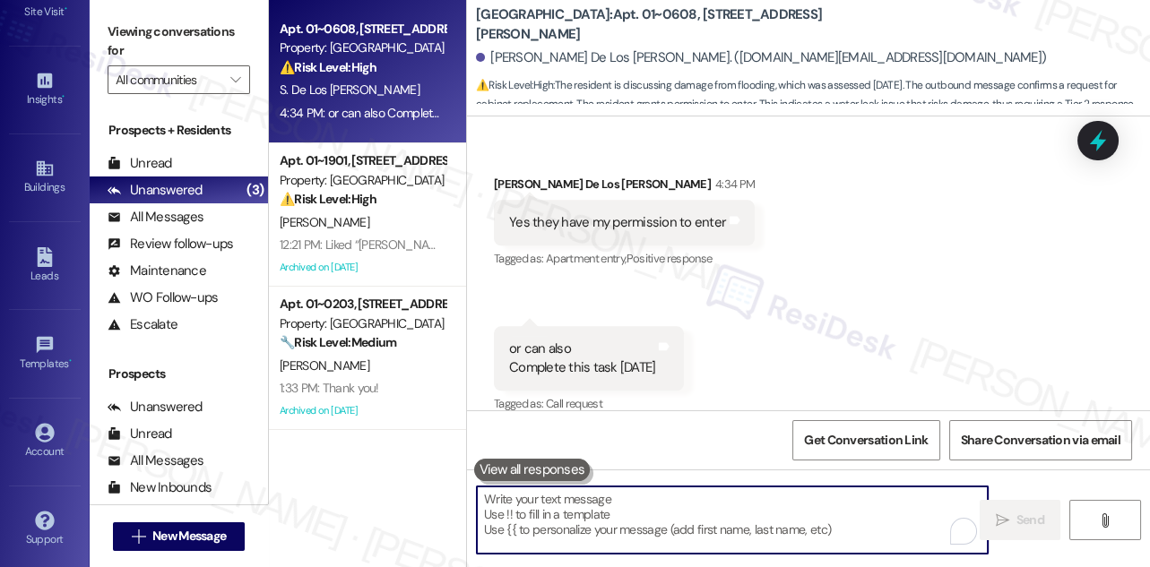
click at [607, 340] on div "or can also Complete this task [DATE]" at bounding box center [582, 359] width 146 height 39
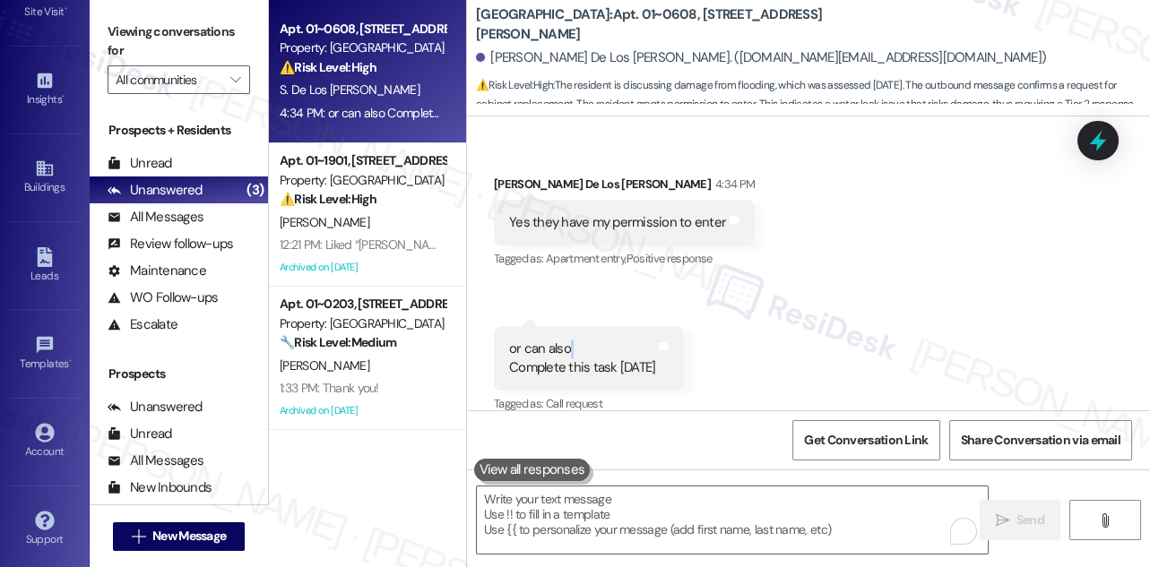
drag, startPoint x: 607, startPoint y: 322, endPoint x: 683, endPoint y: 291, distance: 82.0
click at [607, 340] on div "or can also Complete this task [DATE]" at bounding box center [582, 359] width 146 height 39
click at [130, 38] on label "Viewing conversations for" at bounding box center [179, 41] width 142 height 47
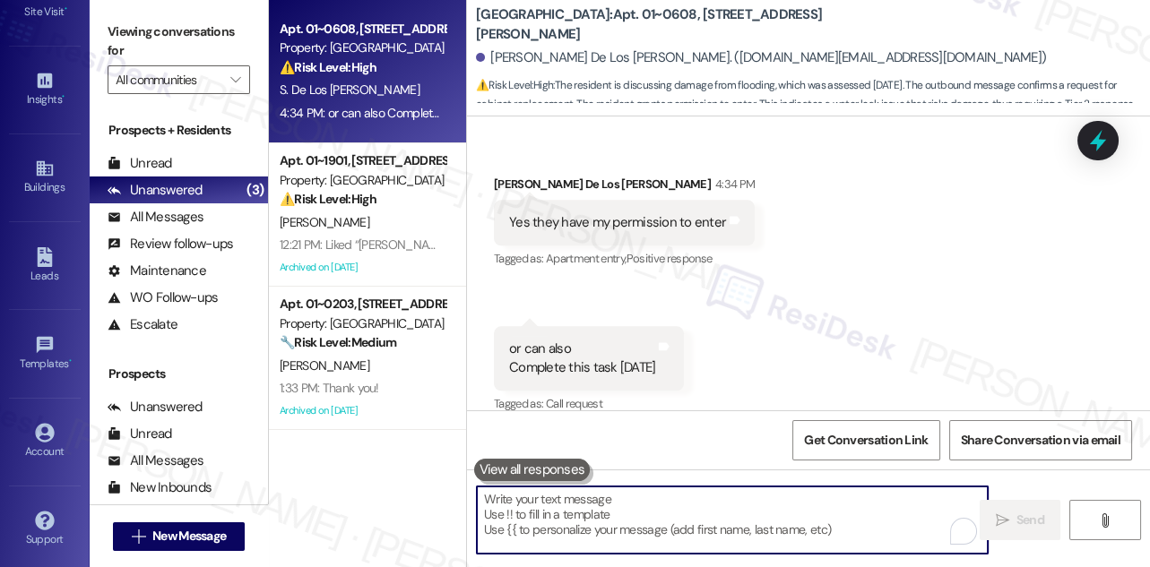
click at [537, 494] on textarea "To enrich screen reader interactions, please activate Accessibility in Grammarl…" at bounding box center [732, 520] width 511 height 67
click at [537, 504] on textarea "To enrich screen reader interactions, please activate Accessibility in Grammarl…" at bounding box center [732, 520] width 511 height 67
paste textarea "refine Thanks for confirming! While I can't guarantee when the maintenance team…"
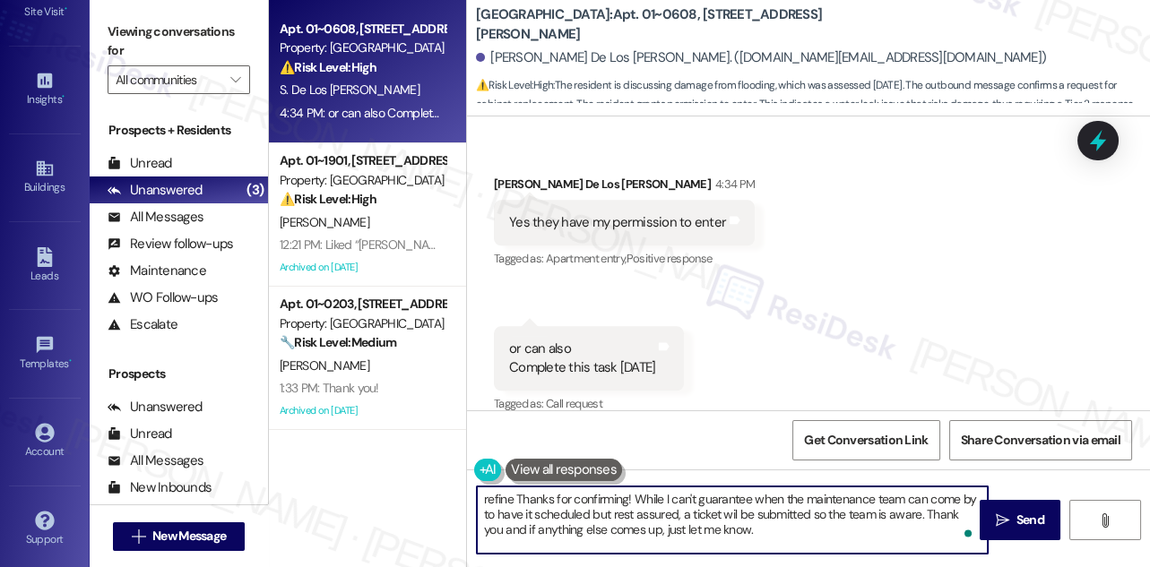
click at [511, 499] on textarea "refine Thanks for confirming! While I can't guarantee when the maintenance team…" at bounding box center [732, 520] width 511 height 67
click at [516, 498] on textarea "refine Thanks for confirming! While I can't guarantee when the maintenance team…" at bounding box center [732, 520] width 511 height 67
drag, startPoint x: 516, startPoint y: 498, endPoint x: 476, endPoint y: 498, distance: 40.3
click at [477, 498] on textarea "refine Thanks for confirming! While I can't guarantee when the maintenance team…" at bounding box center [732, 520] width 511 height 67
click at [506, 498] on textarea "refine Thanks for confirming! While I can't guarantee when the maintenance team…" at bounding box center [732, 520] width 511 height 67
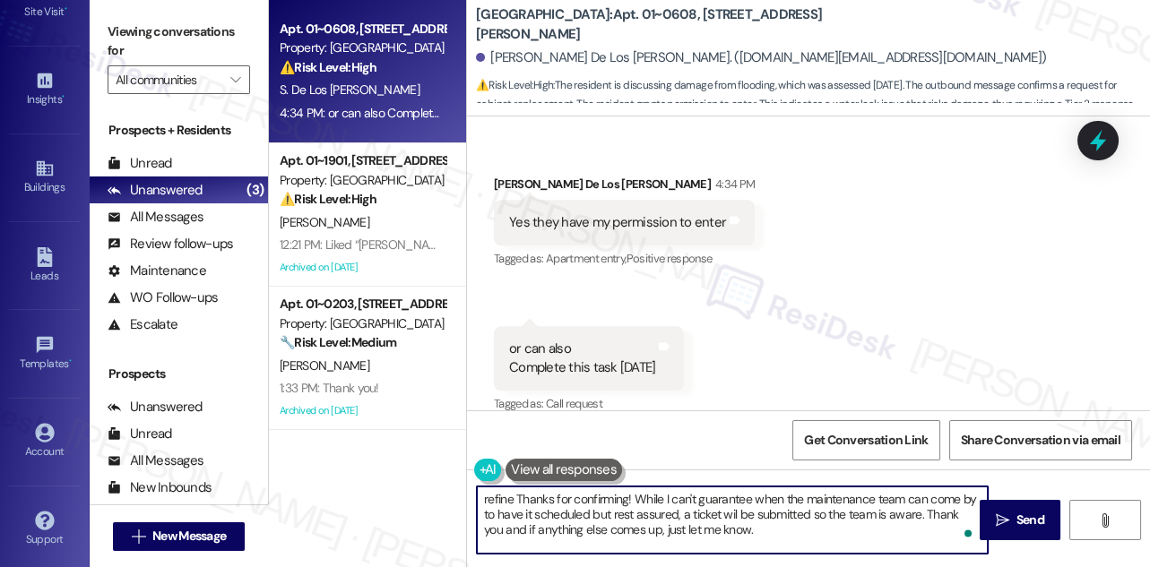
drag, startPoint x: 517, startPoint y: 498, endPoint x: 428, endPoint y: 498, distance: 88.7
click at [428, 498] on div "Apt. 01~0608, [STREET_ADDRESS][PERSON_NAME] Property: [GEOGRAPHIC_DATA] ⚠️ Risk…" at bounding box center [709, 283] width 881 height 567
click at [712, 515] on textarea "Thanks for confirming! While I can't guarantee when the maintenance team can co…" at bounding box center [732, 520] width 511 height 67
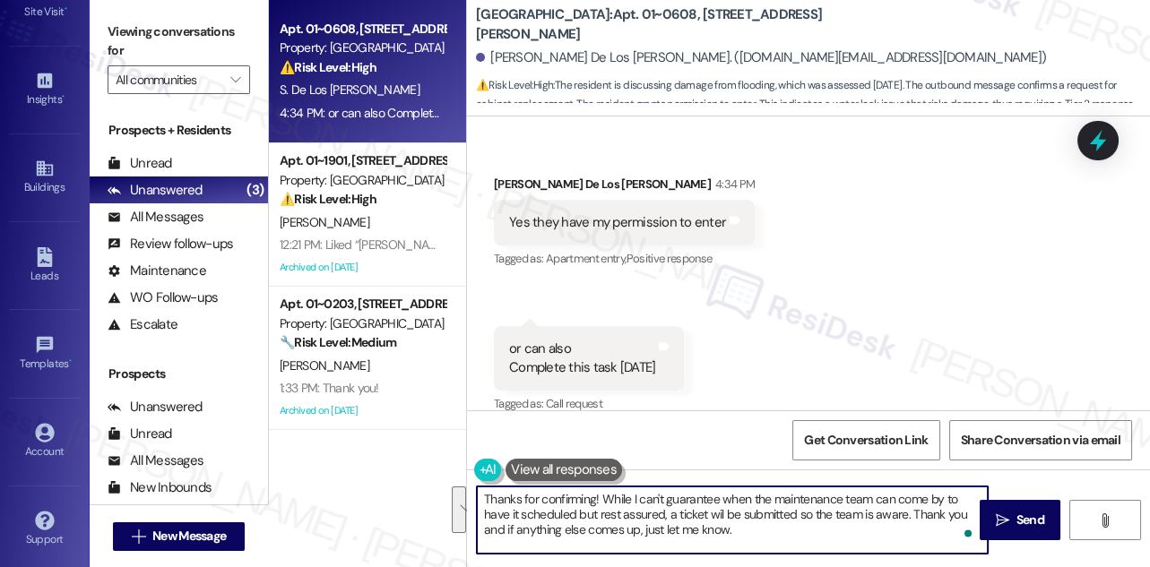
click at [617, 525] on textarea "Thanks for confirming! While I can't guarantee when the maintenance team can co…" at bounding box center [732, 520] width 511 height 67
click at [566, 509] on textarea "Thanks for confirming! While I can't guarantee when the maintenance team can co…" at bounding box center [732, 520] width 511 height 67
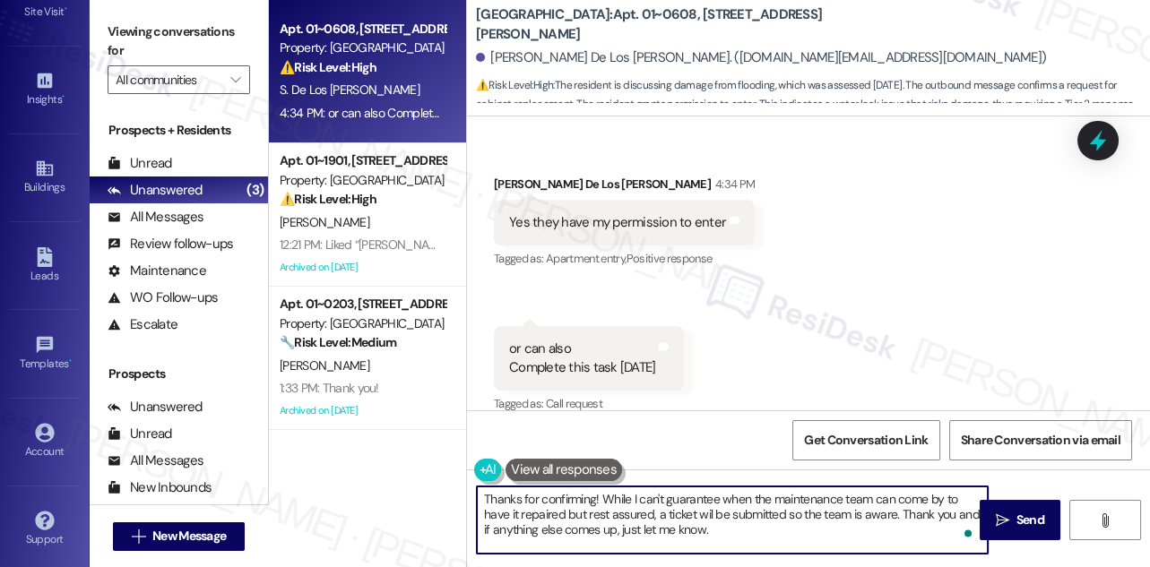
click at [704, 513] on textarea "Thanks for confirming! While I can't guarantee when the maintenance team can co…" at bounding box center [732, 520] width 511 height 67
type textarea "Thanks for confirming! While I can't guarantee when the maintenance team can co…"
click at [703, 501] on textarea "Thanks for confirming! While I can't guarantee when the maintenance team can co…" at bounding box center [732, 520] width 511 height 67
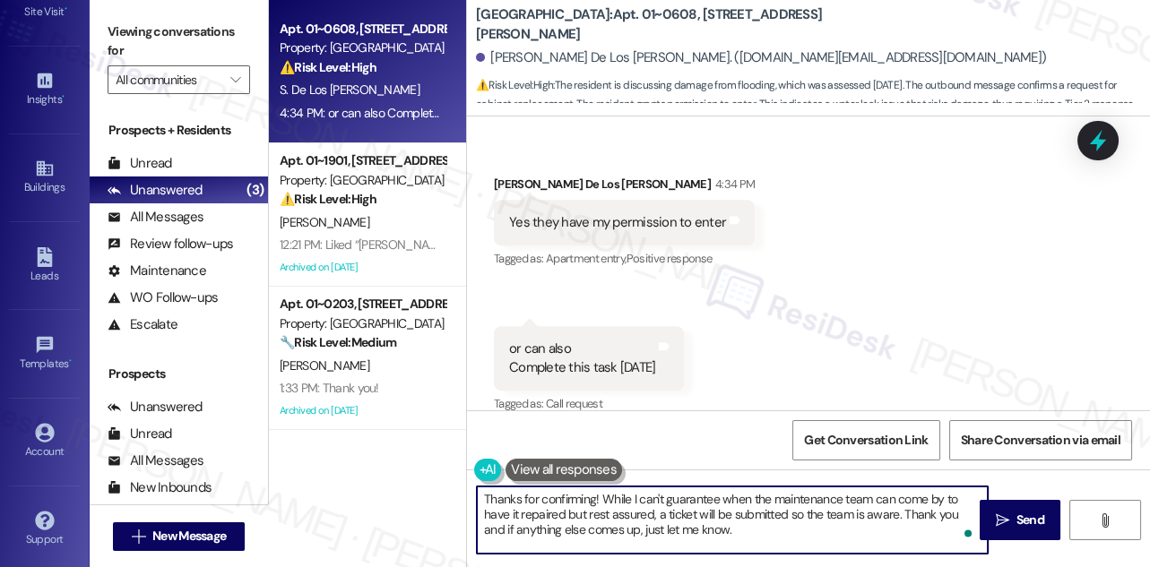
click at [703, 501] on textarea "Thanks for confirming! While I can't guarantee when the maintenance team can co…" at bounding box center [732, 520] width 511 height 67
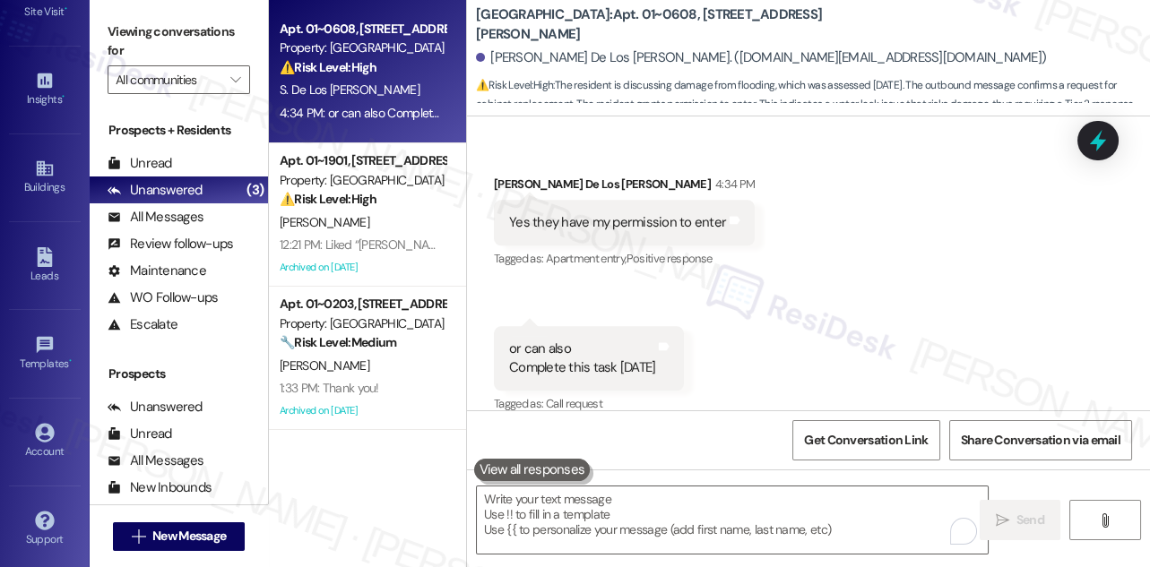
click at [155, 46] on label "Viewing conversations for" at bounding box center [179, 41] width 142 height 47
click at [653, 487] on textarea "To enrich screen reader interactions, please activate Accessibility in Grammarl…" at bounding box center [732, 520] width 511 height 67
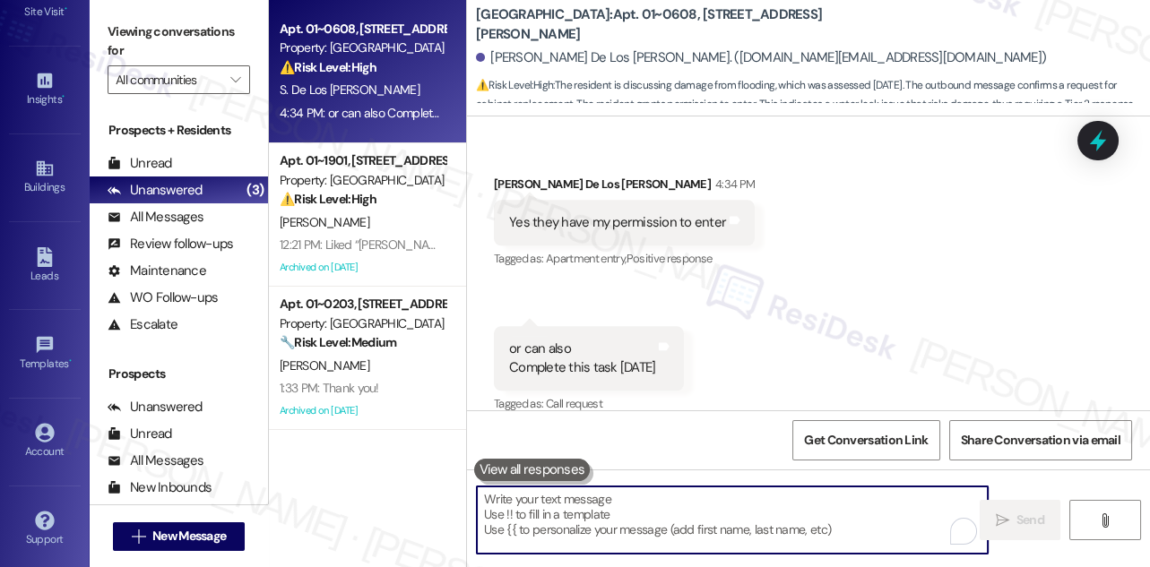
paste textarea "Thanks for confirming! While I can’t guarantee exactly when the maintenance tea…"
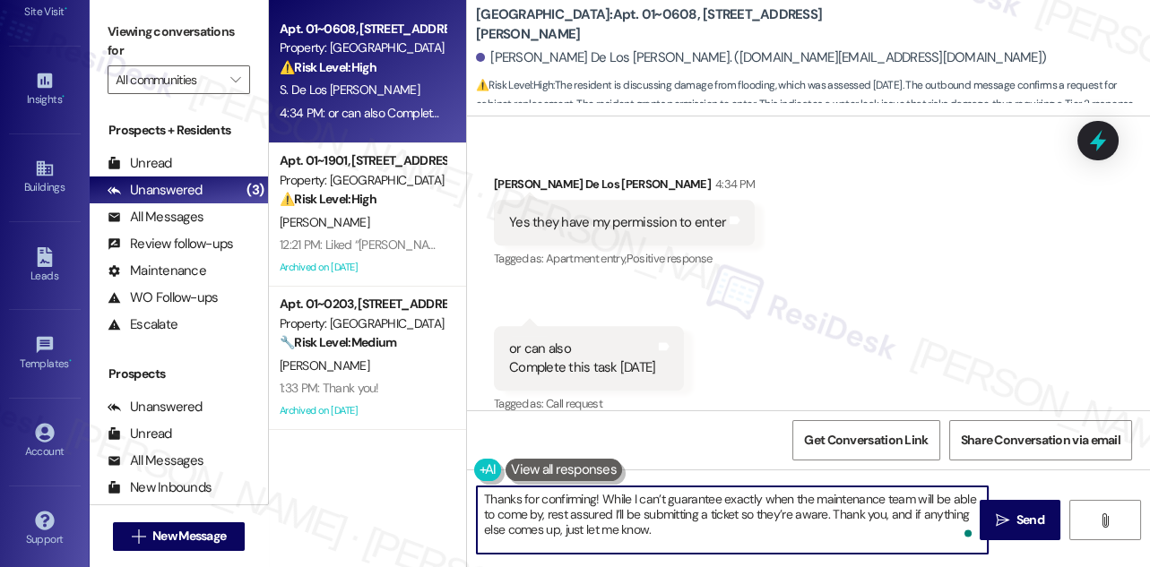
click at [674, 532] on textarea "Thanks for confirming! While I can’t guarantee exactly when the maintenance tea…" at bounding box center [732, 520] width 511 height 67
click at [664, 529] on textarea "Thanks for confirming! While I can’t guarantee exactly when the maintenance tea…" at bounding box center [732, 520] width 511 height 67
click at [710, 502] on textarea "Thanks for confirming! While I can’t guarantee exactly when the maintenance tea…" at bounding box center [732, 520] width 511 height 67
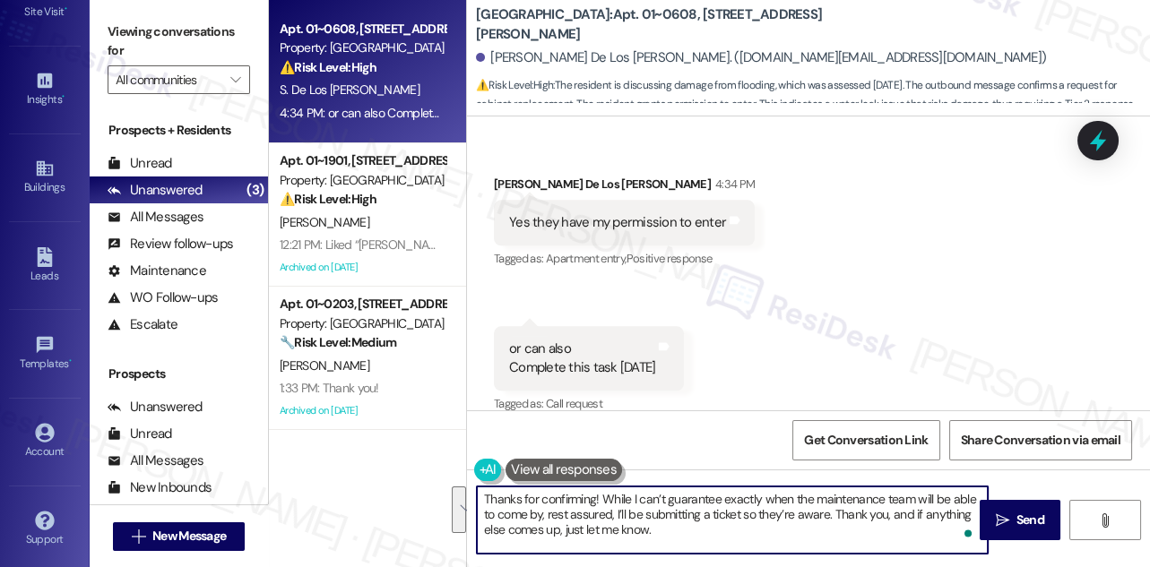
click at [821, 523] on textarea "Thanks for confirming! While I can’t guarantee exactly when the maintenance tea…" at bounding box center [732, 520] width 511 height 67
click at [802, 515] on textarea "Thanks for confirming! While I can’t guarantee exactly when the maintenance tea…" at bounding box center [732, 520] width 511 height 67
click at [794, 526] on textarea "Thanks for confirming! While I can’t guarantee exactly when the maintenance tea…" at bounding box center [732, 520] width 511 height 67
click at [647, 539] on textarea "Thanks for confirming! While I can’t guarantee exactly when the maintenance tea…" at bounding box center [732, 520] width 511 height 67
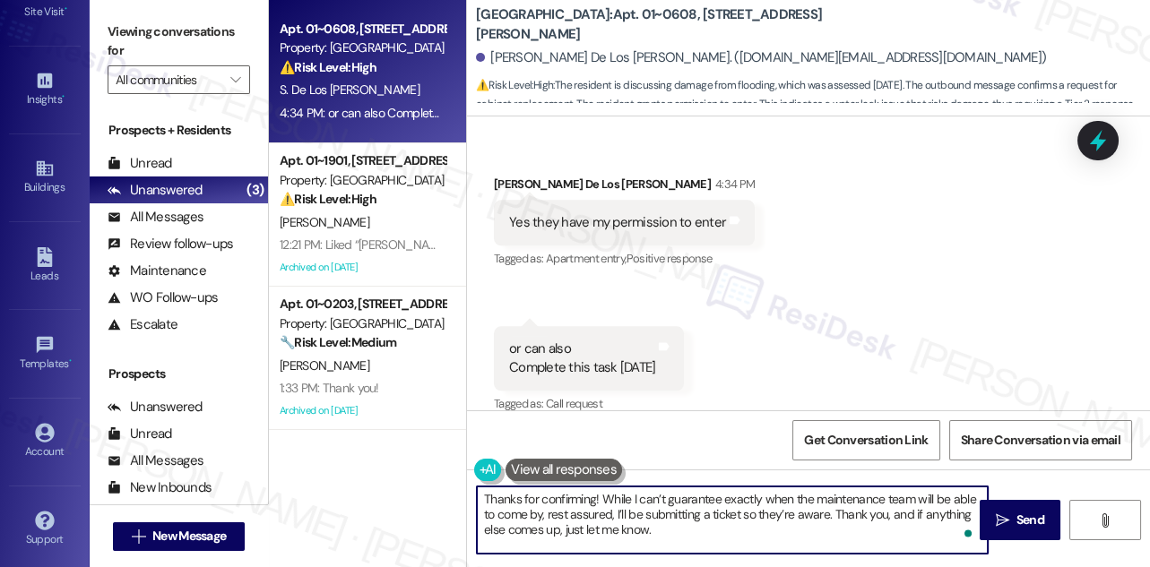
click at [647, 539] on textarea "Thanks for confirming! While I can’t guarantee exactly when the maintenance tea…" at bounding box center [732, 520] width 511 height 67
type textarea "Thanks for confirming! While I can’t guarantee exactly when the maintenance tea…"
click at [1014, 517] on span "Send" at bounding box center [1030, 520] width 35 height 19
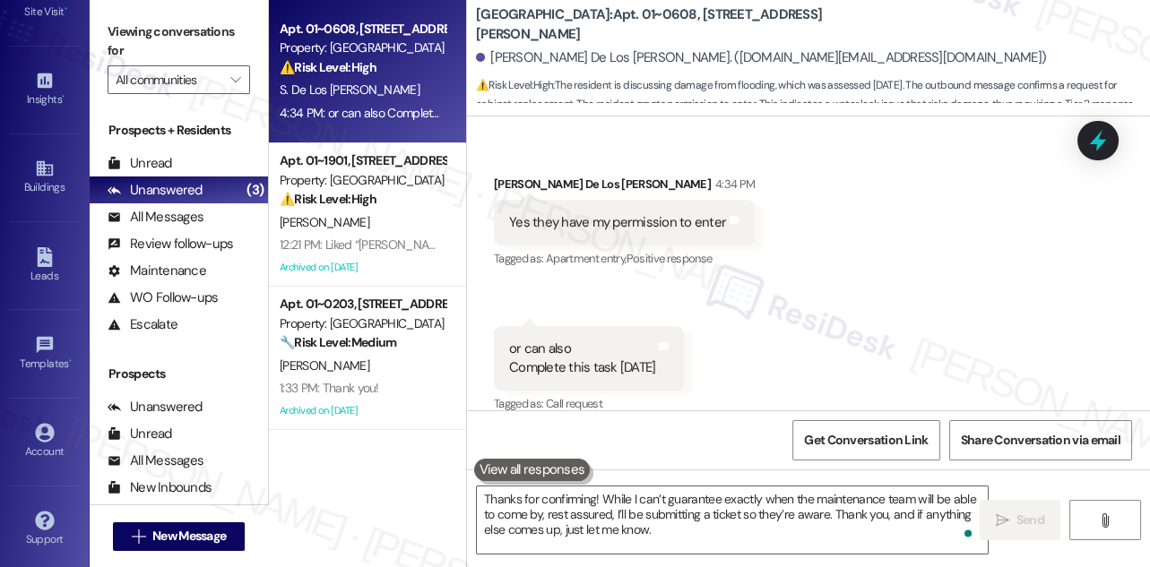
scroll to position [3906, 0]
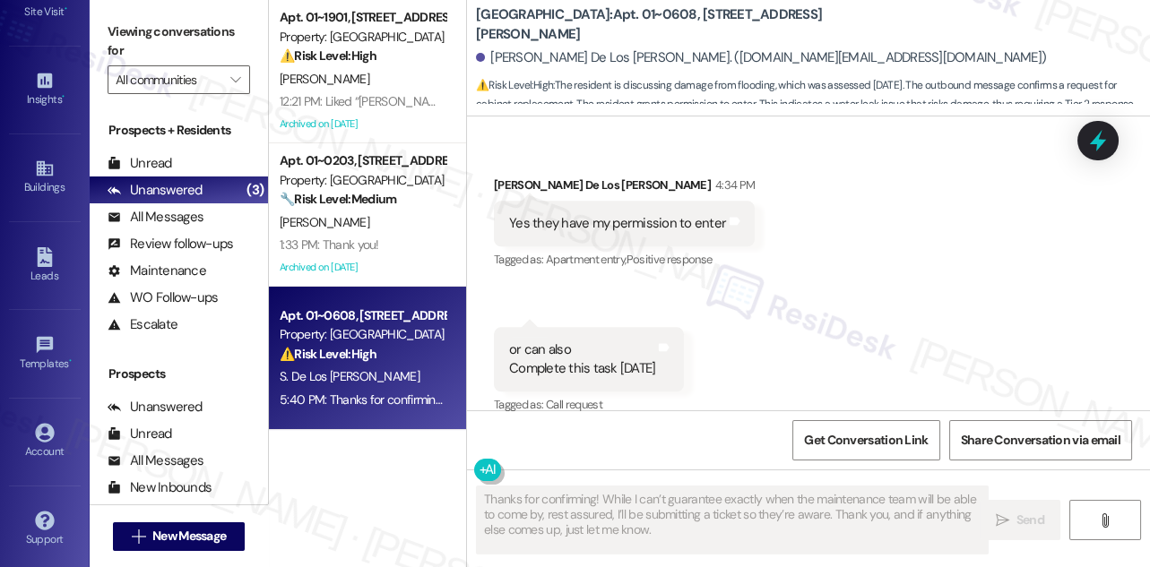
click at [158, 46] on label "Viewing conversations for" at bounding box center [179, 41] width 142 height 47
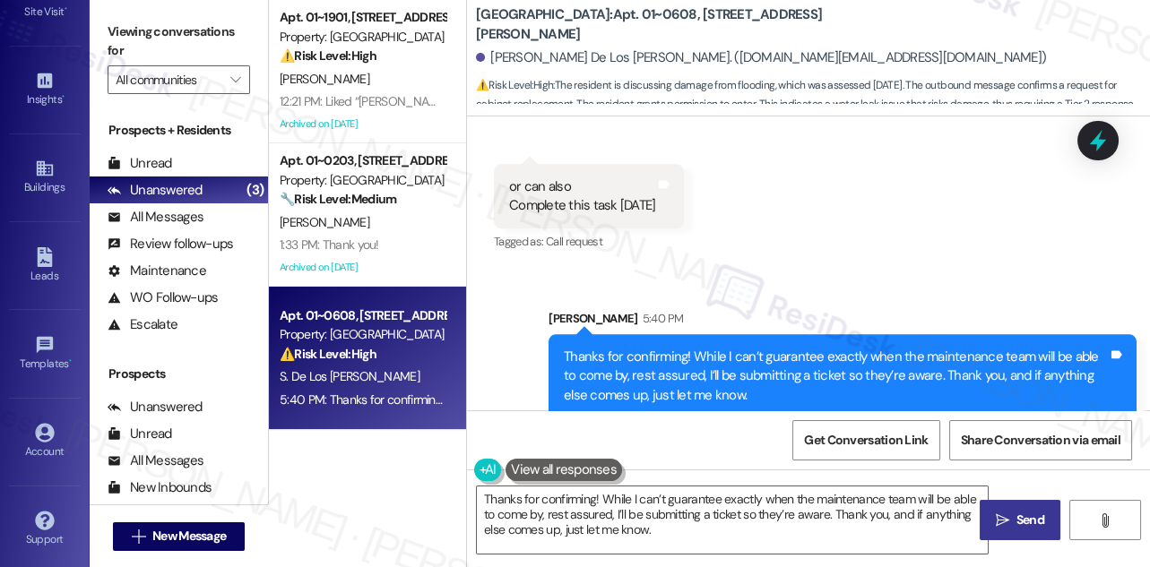
scroll to position [4070, 0]
drag, startPoint x: 159, startPoint y: 27, endPoint x: 168, endPoint y: 25, distance: 10.0
click at [158, 26] on label "Viewing conversations for" at bounding box center [179, 41] width 142 height 47
drag, startPoint x: 568, startPoint y: 23, endPoint x: 624, endPoint y: 13, distance: 56.4
click at [624, 13] on div "[GEOGRAPHIC_DATA]: Apt. 01~0608, [STREET_ADDRESS][PERSON_NAME]" at bounding box center [655, 24] width 358 height 22
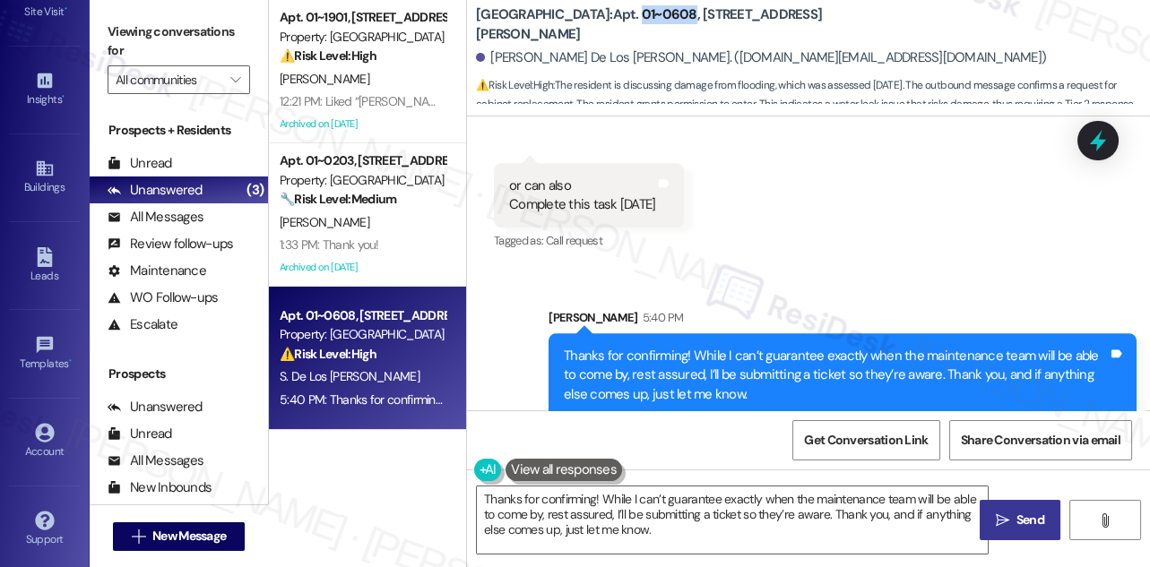
copy b "01~0608"
click at [145, 23] on label "Viewing conversations for" at bounding box center [179, 41] width 142 height 47
click at [646, 501] on textarea "Hey {{first_name}}! I'm happy to hear that you've given the maintenance team pe…" at bounding box center [732, 520] width 511 height 67
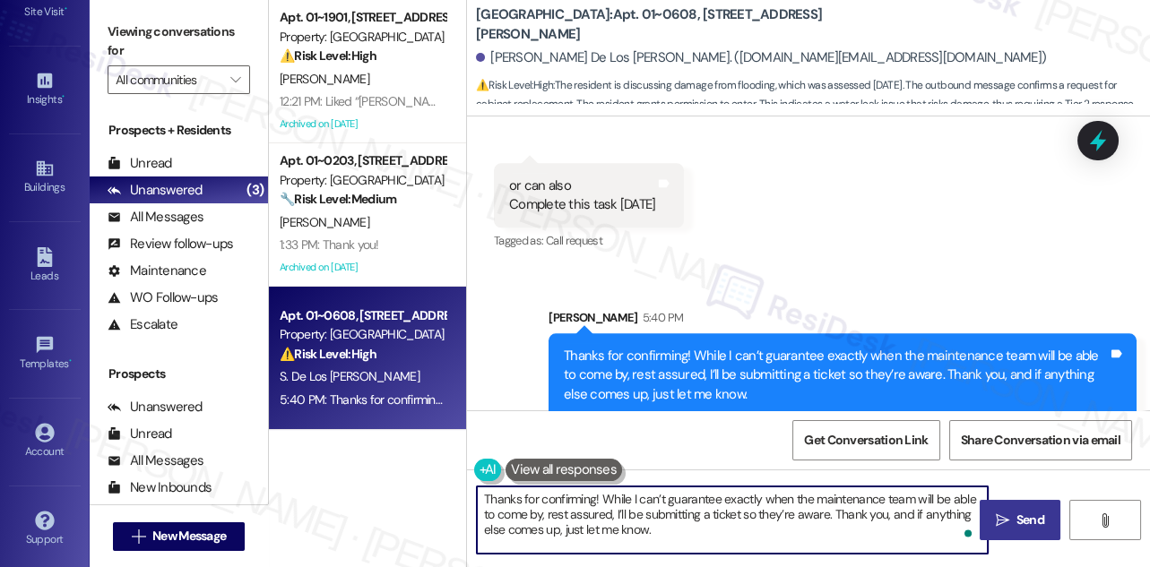
click at [646, 501] on textarea "Hey {{first_name}}! I'm happy to hear that you've given the maintenance team pe…" at bounding box center [732, 520] width 511 height 67
click at [688, 347] on div "Thanks for confirming! While I can’t guarantee exactly when the maintenance tea…" at bounding box center [836, 375] width 544 height 57
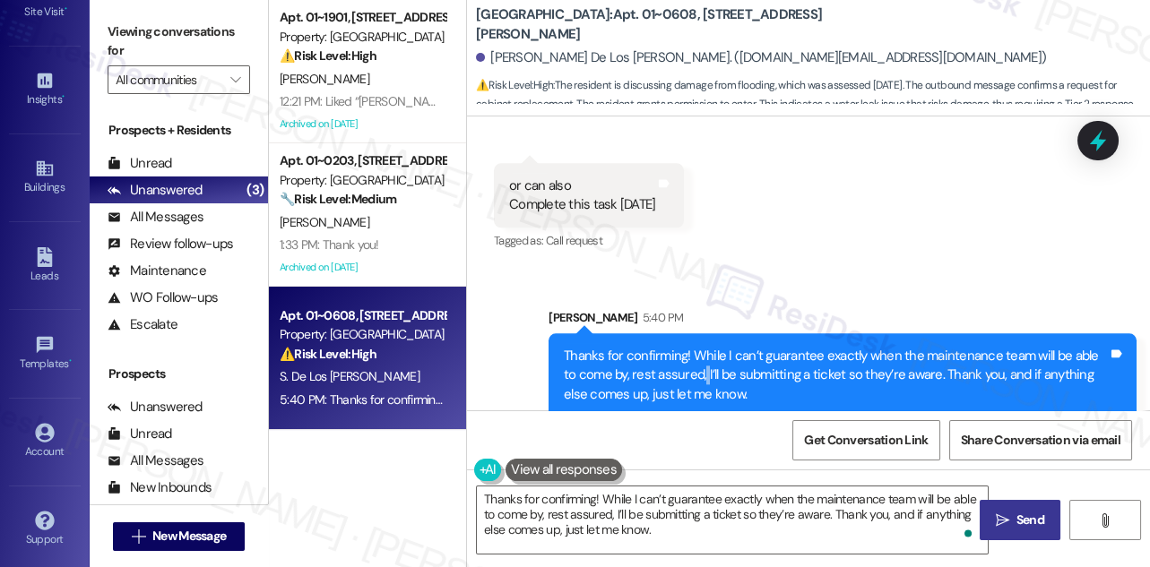
click at [688, 347] on div "Thanks for confirming! While I can’t guarantee exactly when the maintenance tea…" at bounding box center [836, 375] width 544 height 57
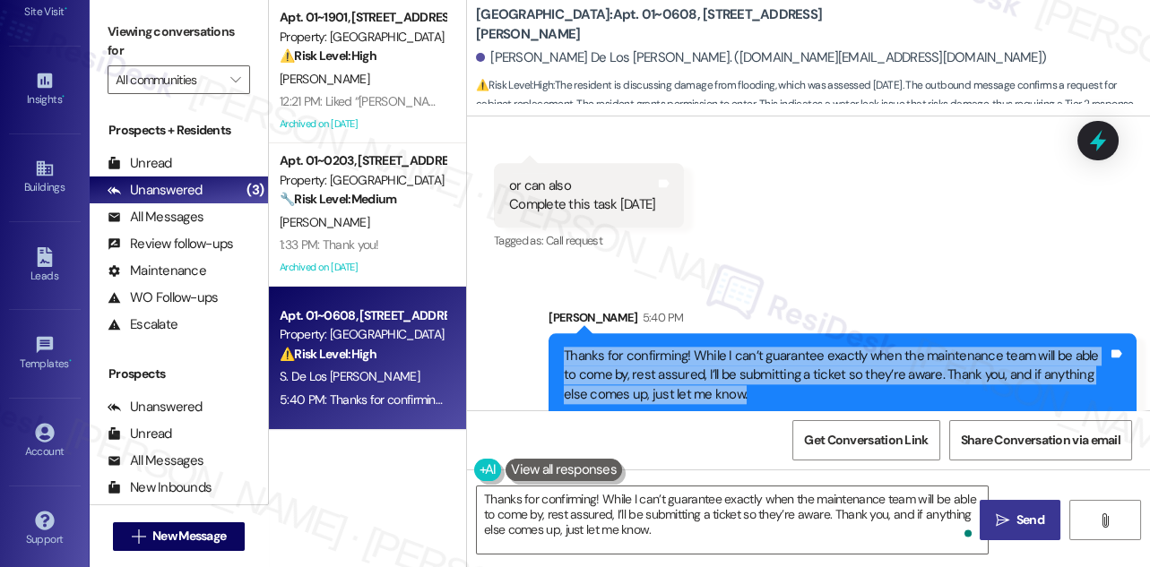
click at [688, 347] on div "Thanks for confirming! While I can’t guarantee exactly when the maintenance tea…" at bounding box center [836, 375] width 544 height 57
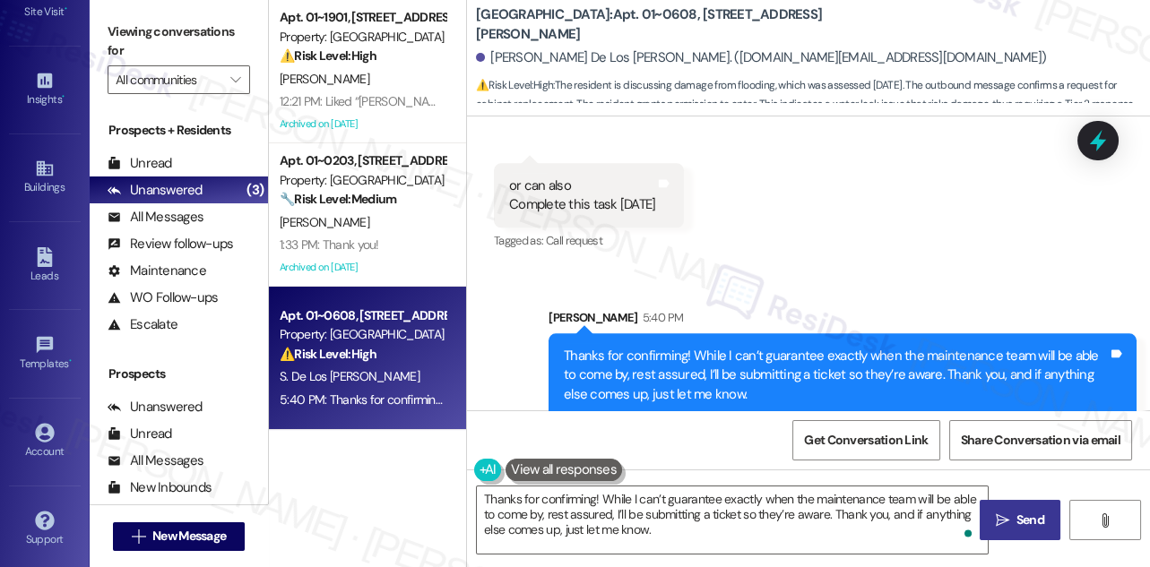
click at [145, 21] on label "Viewing conversations for" at bounding box center [179, 41] width 142 height 47
click at [787, 270] on div "Sent via SMS [PERSON_NAME] 5:40 PM Thanks for confirming! While I can’t guarant…" at bounding box center [808, 349] width 683 height 163
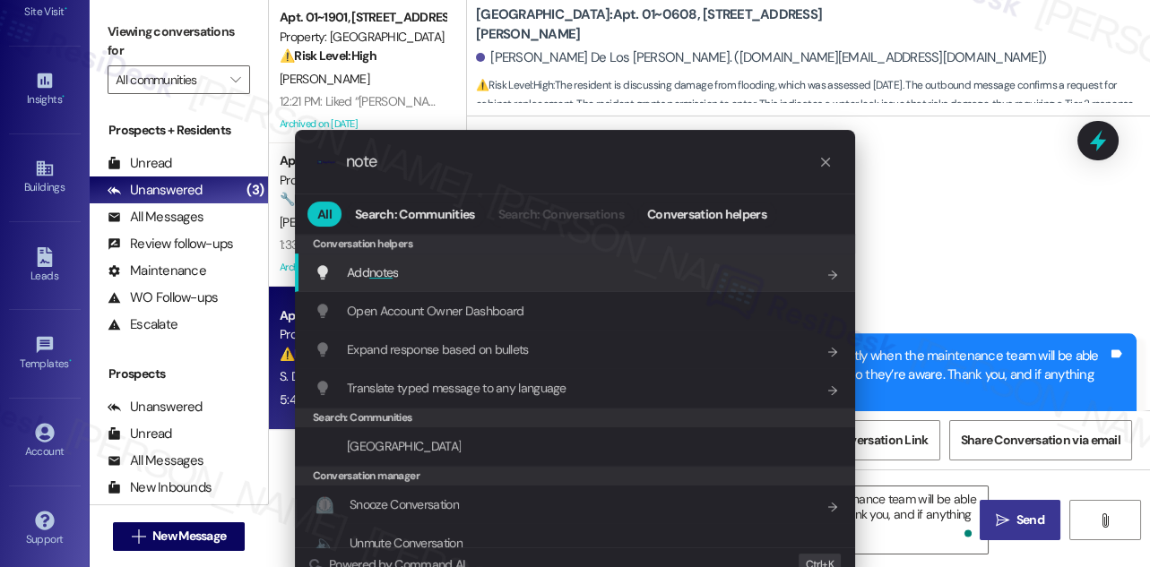
type input "note"
click at [411, 265] on div "Add note s Add shortcut" at bounding box center [577, 273] width 524 height 20
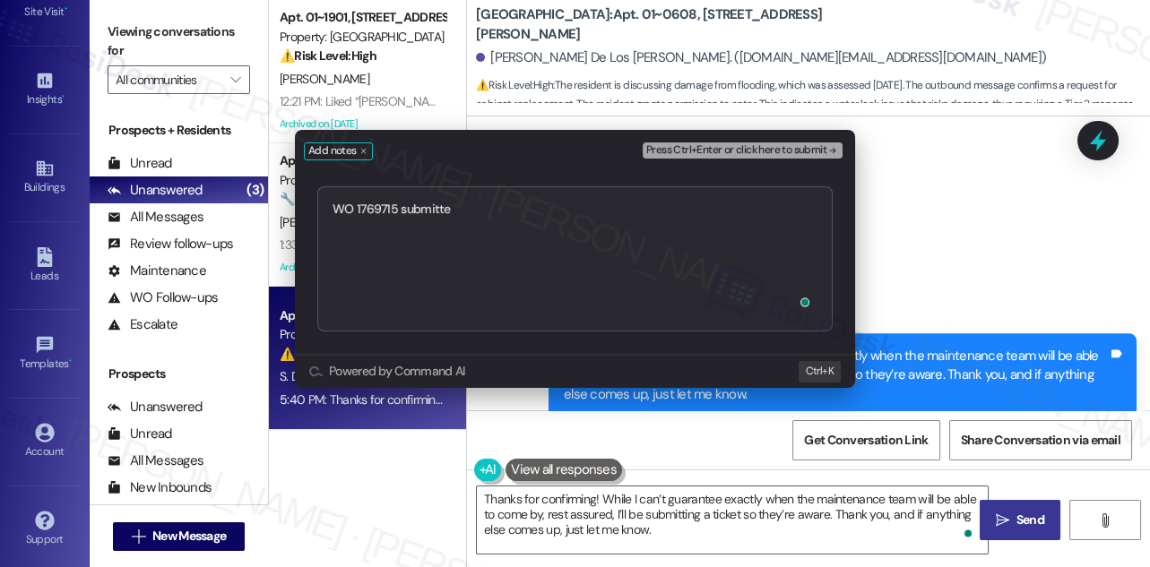
type textarea "WO 1769715 submitted"
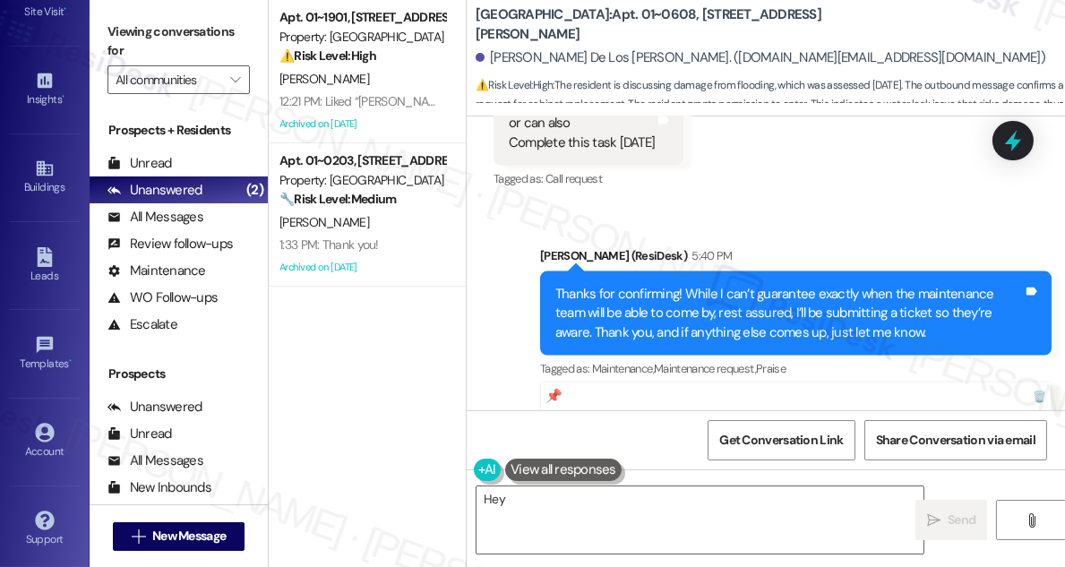
scroll to position [4381, 0]
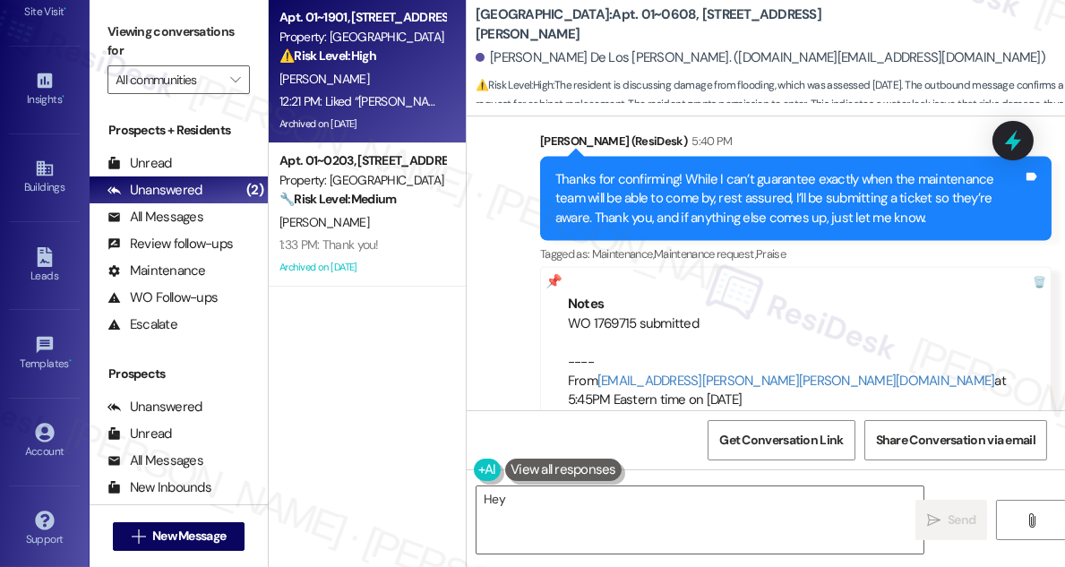
click at [356, 65] on div "⚠️ Risk Level: High The resident is unable to access the portal to pay rent. Th…" at bounding box center [363, 56] width 166 height 19
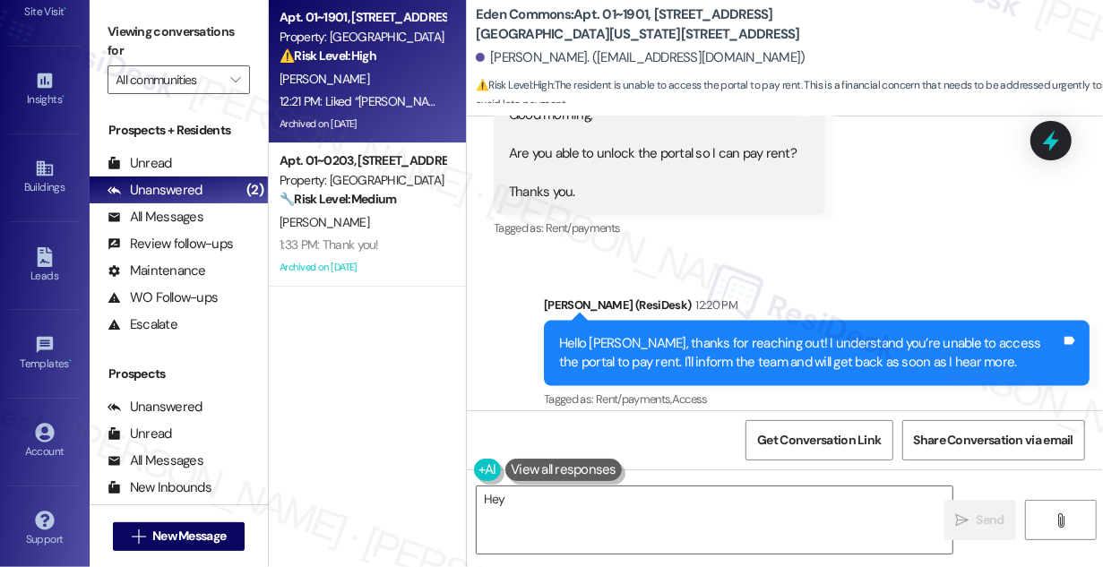
scroll to position [10158, 0]
